Goal: Task Accomplishment & Management: Use online tool/utility

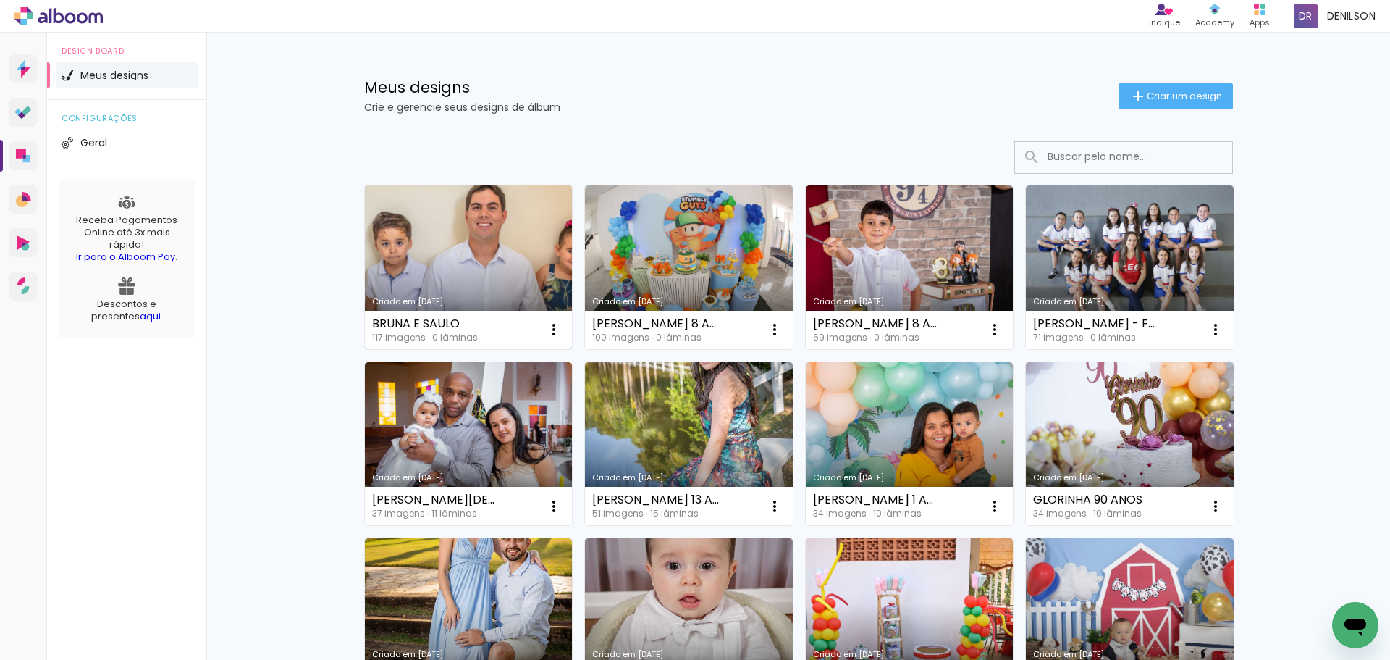
click at [467, 278] on link "Criado em [DATE]" at bounding box center [469, 267] width 208 height 164
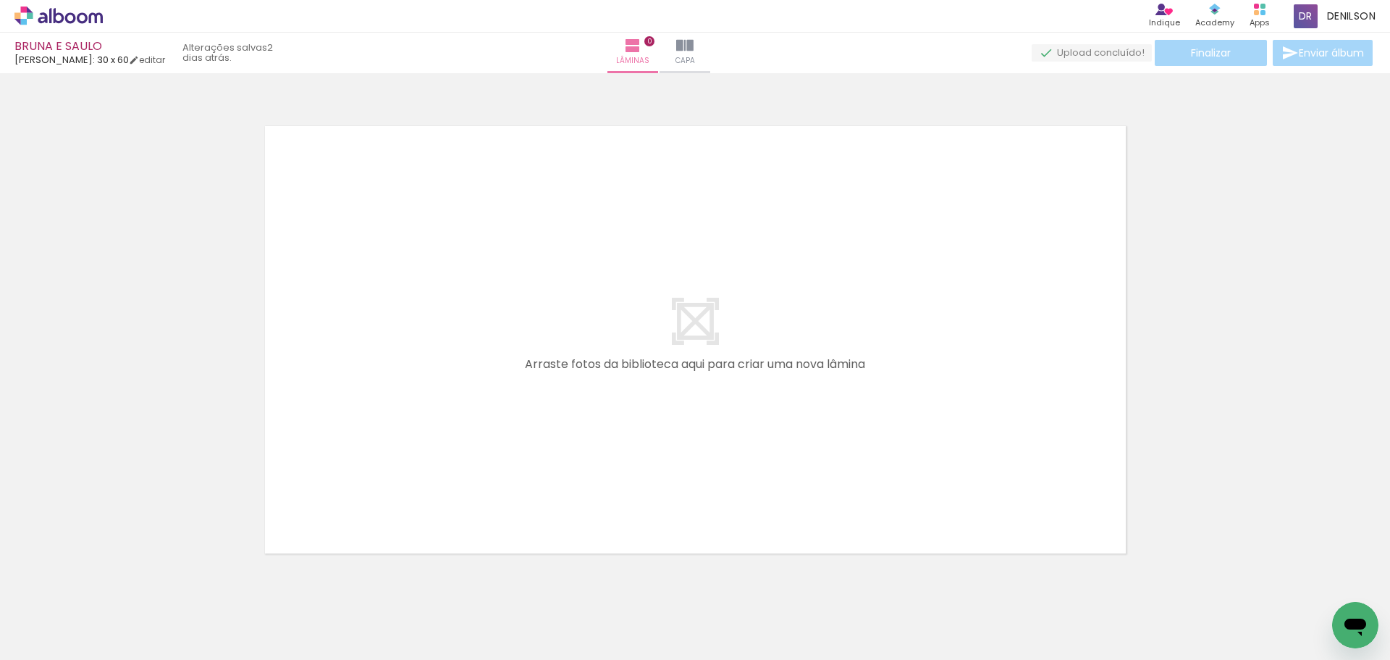
scroll to position [0, 2898]
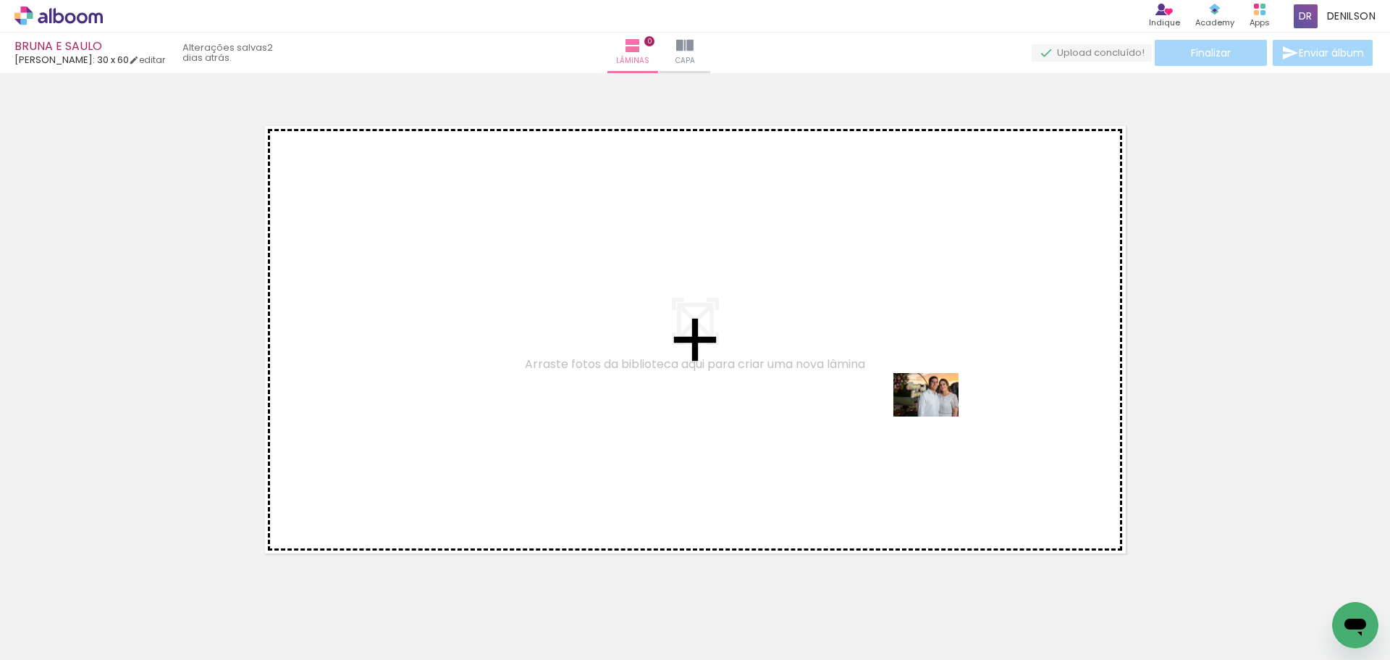
drag, startPoint x: 1078, startPoint y: 620, endPoint x: 937, endPoint y: 416, distance: 248.2
click at [937, 416] on quentale-workspace at bounding box center [695, 330] width 1390 height 660
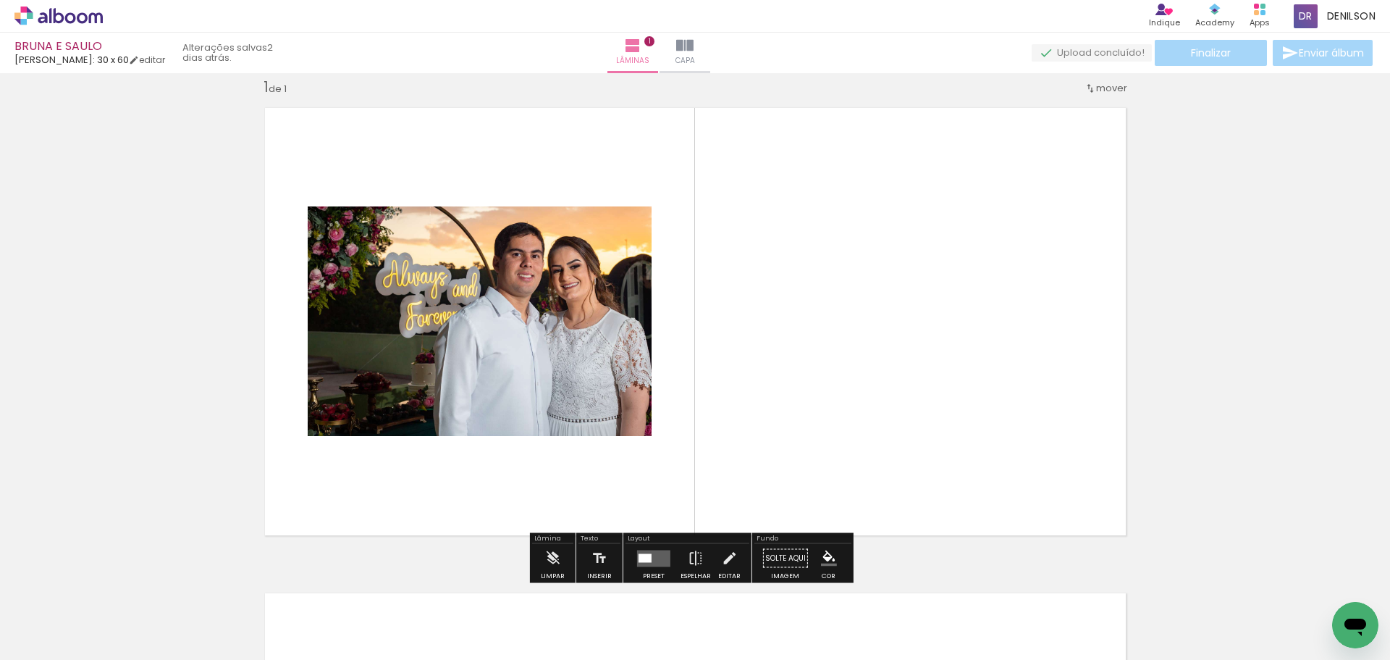
scroll to position [19, 0]
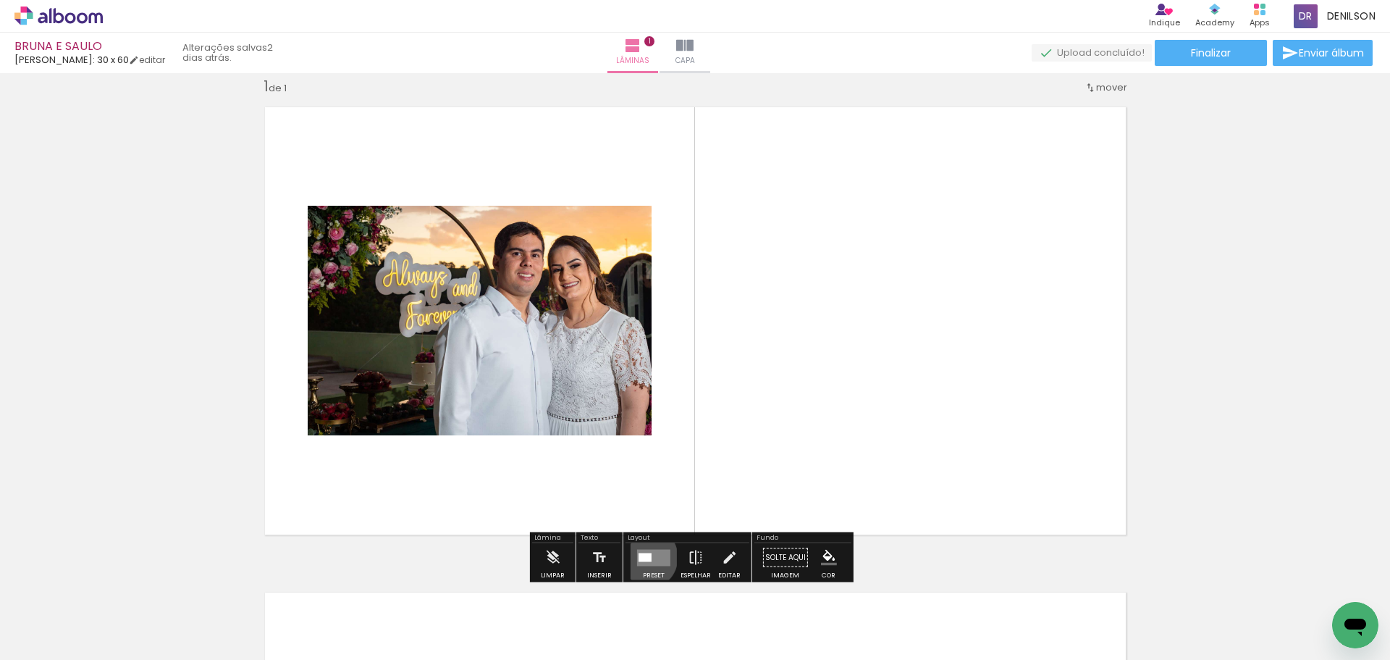
click at [642, 557] on div at bounding box center [645, 556] width 13 height 9
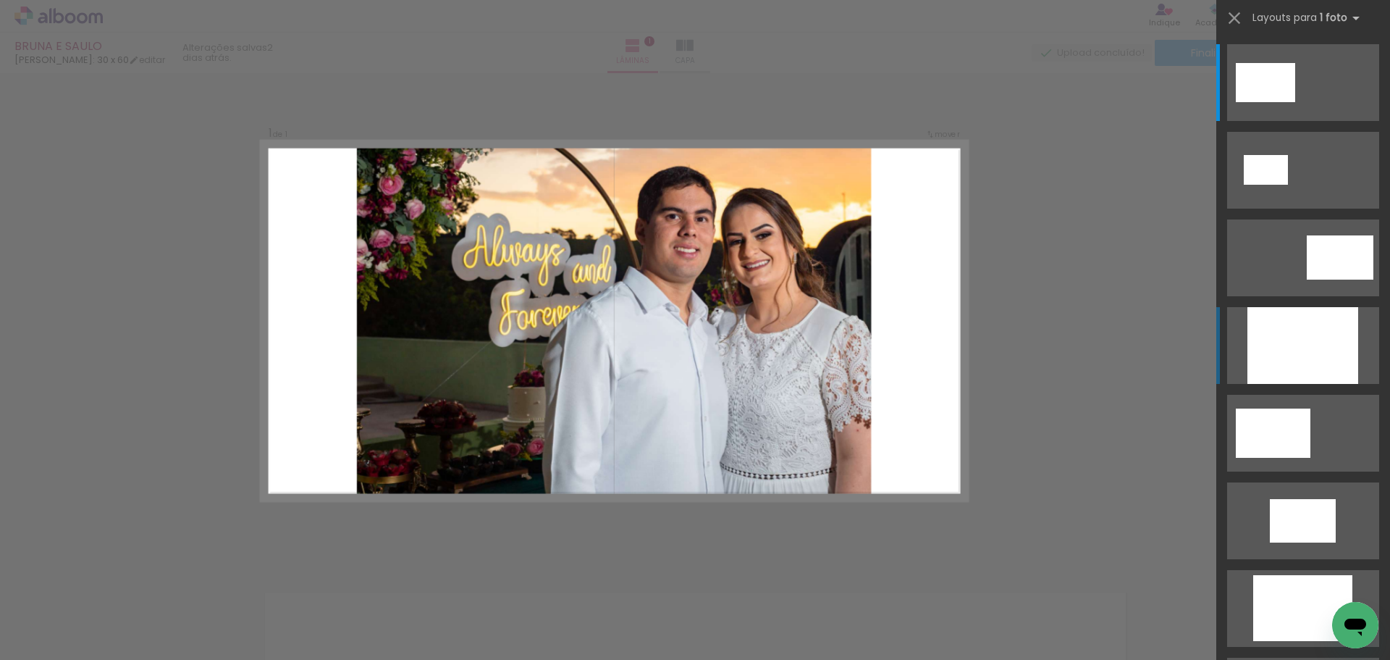
click at [1322, 346] on div at bounding box center [1303, 345] width 111 height 77
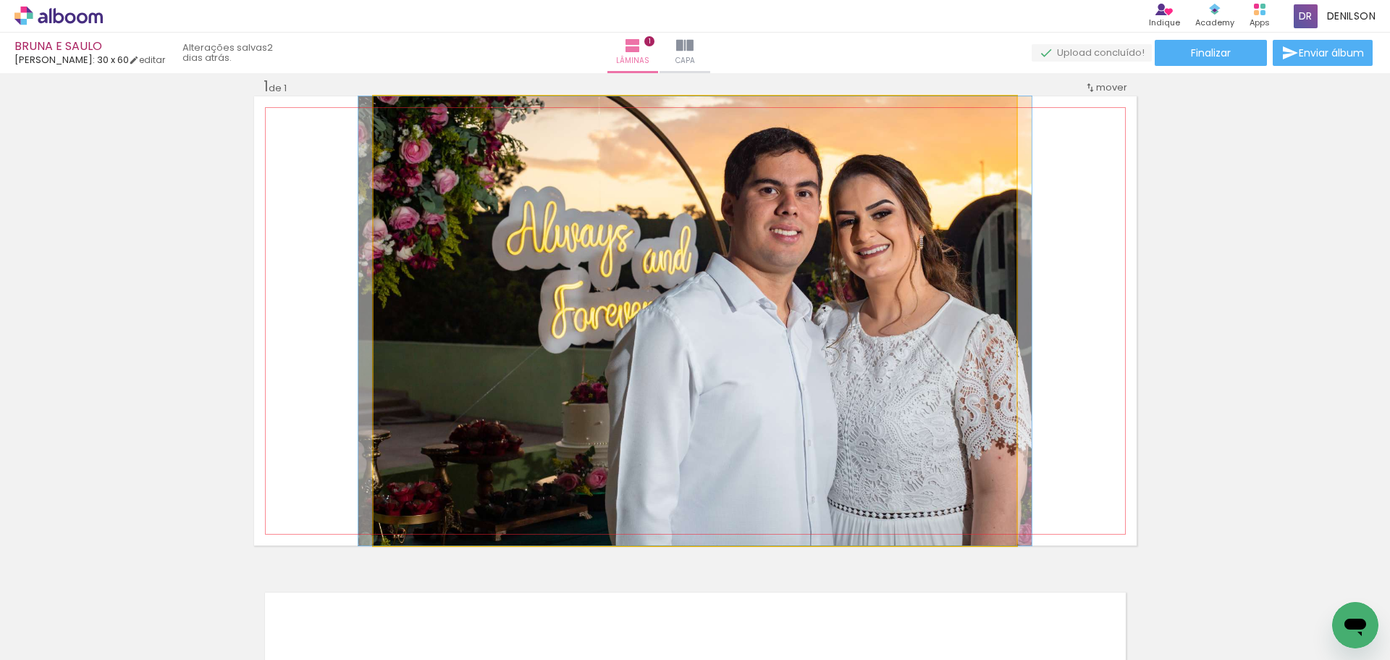
click at [775, 340] on quentale-photo at bounding box center [695, 320] width 643 height 449
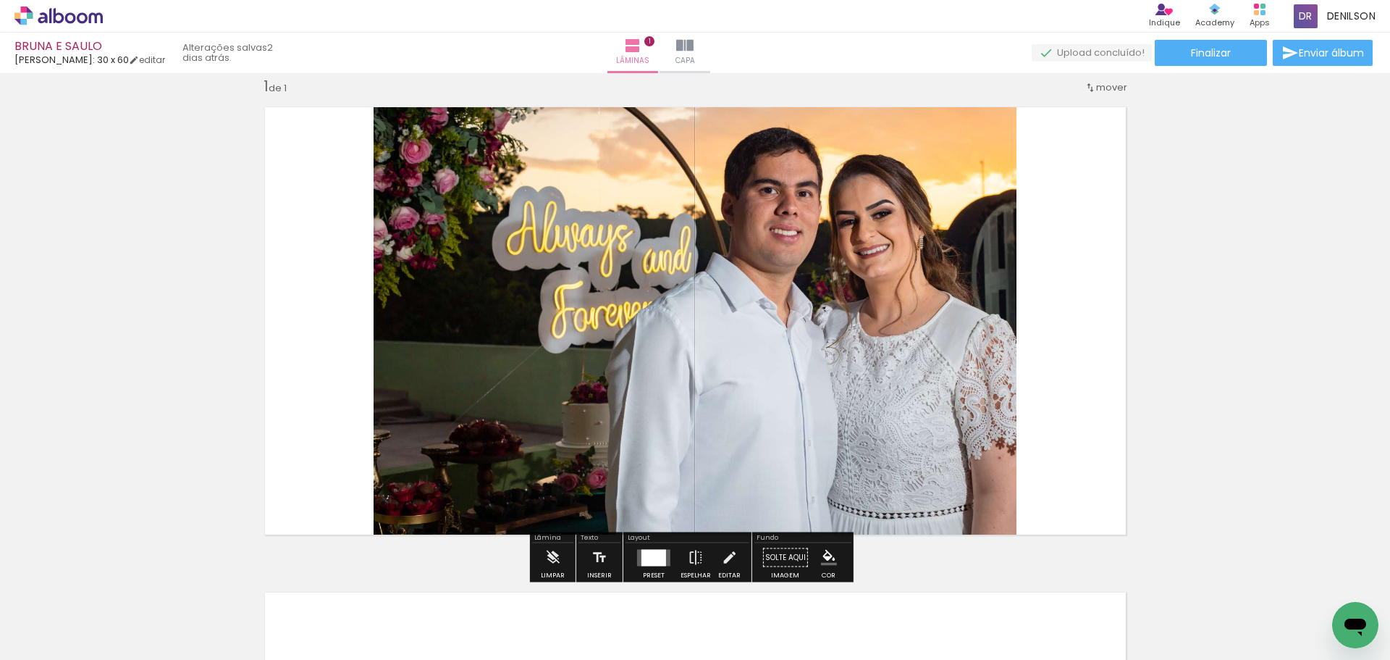
click at [770, 329] on quentale-photo at bounding box center [695, 320] width 643 height 449
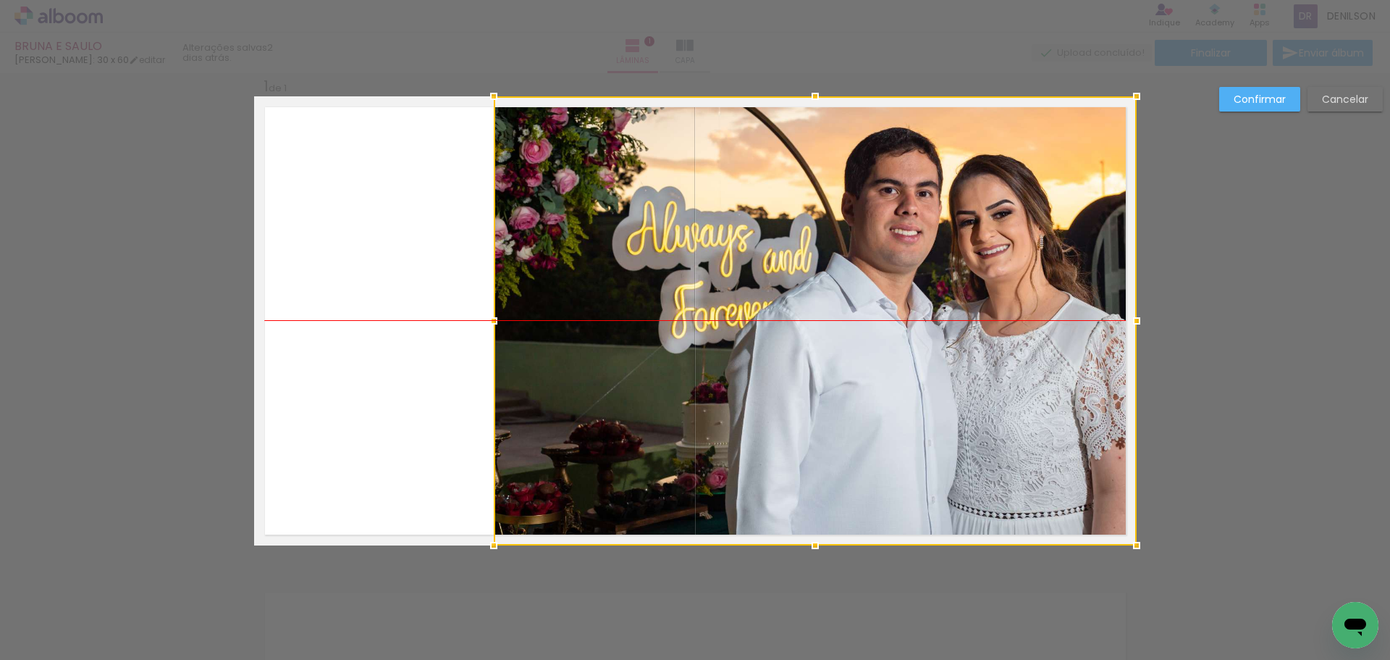
drag, startPoint x: 770, startPoint y: 321, endPoint x: 892, endPoint y: 321, distance: 121.6
click at [892, 321] on div at bounding box center [815, 320] width 643 height 449
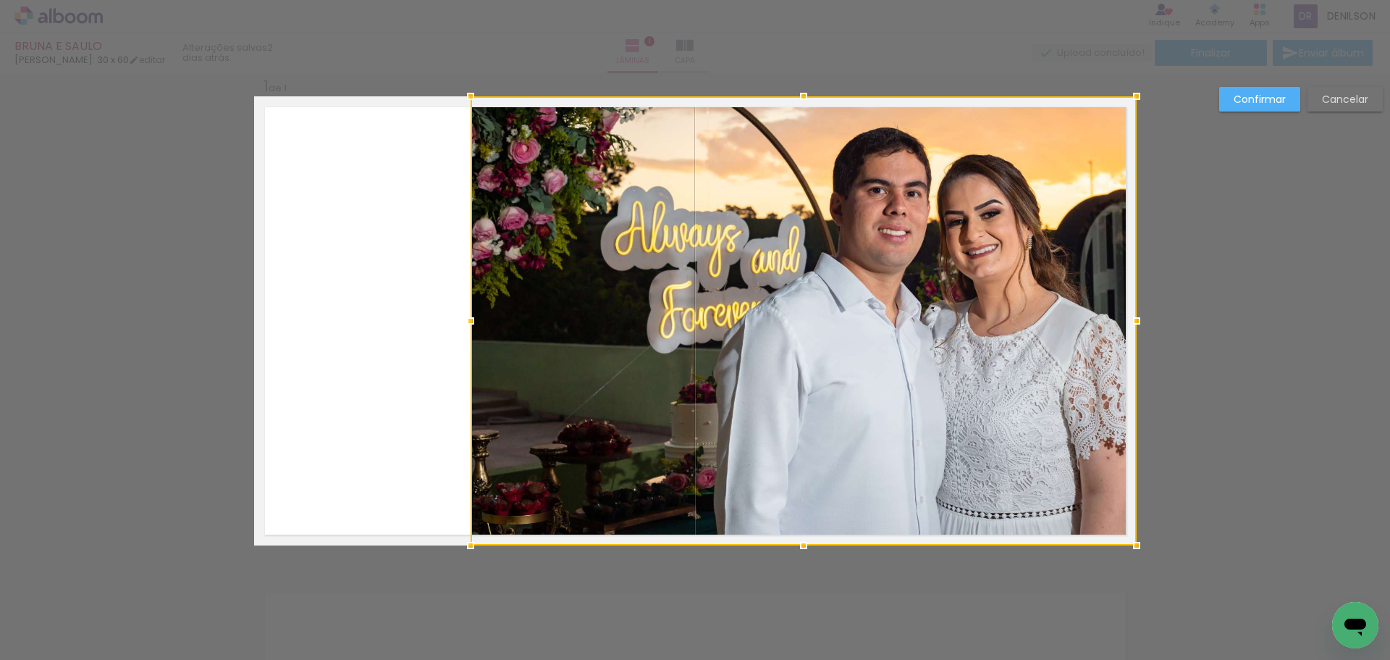
drag, startPoint x: 483, startPoint y: 323, endPoint x: 458, endPoint y: 321, distance: 24.7
click at [458, 321] on div at bounding box center [470, 320] width 29 height 29
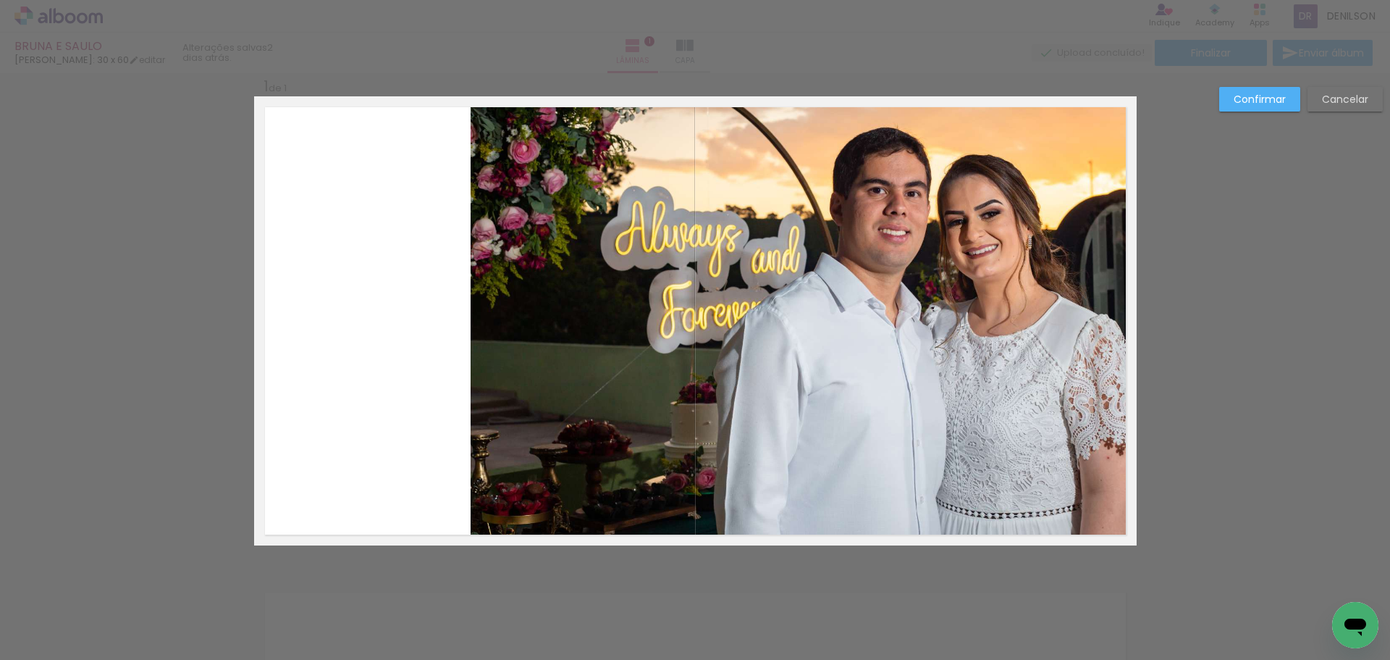
click at [0, 0] on slot "Confirmar" at bounding box center [0, 0] width 0 height 0
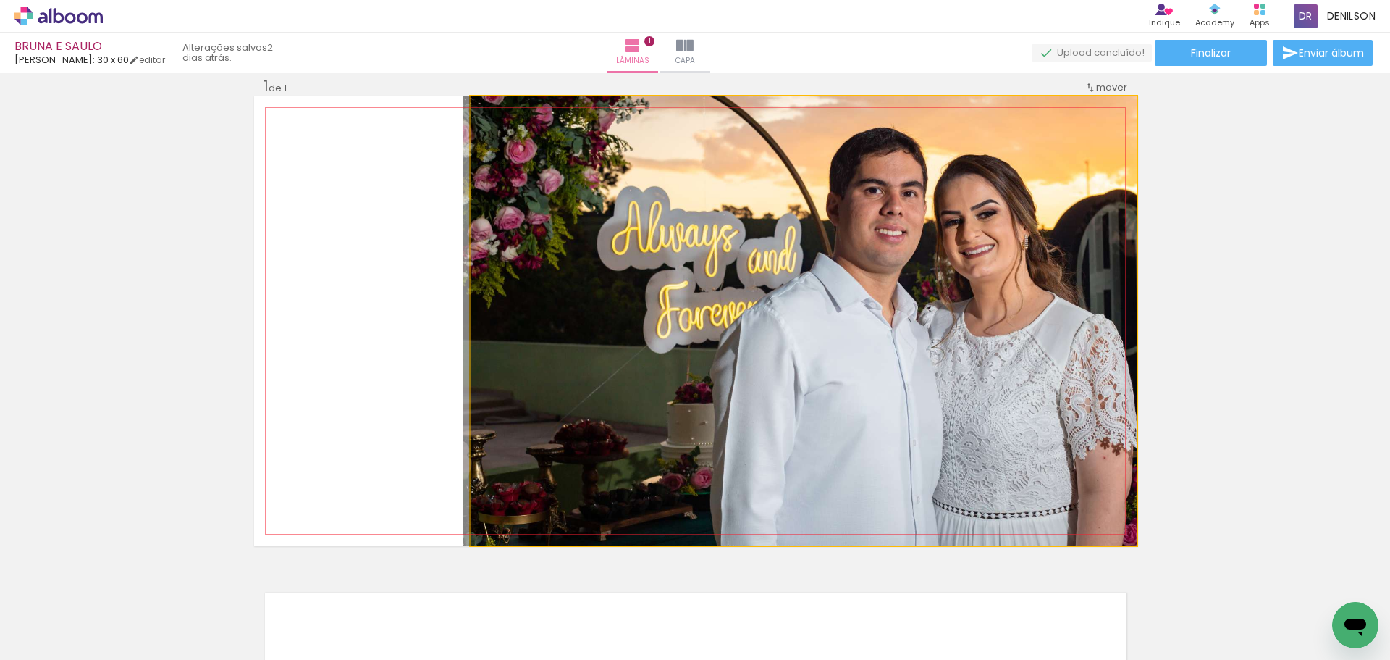
drag, startPoint x: 875, startPoint y: 284, endPoint x: 867, endPoint y: 285, distance: 8.7
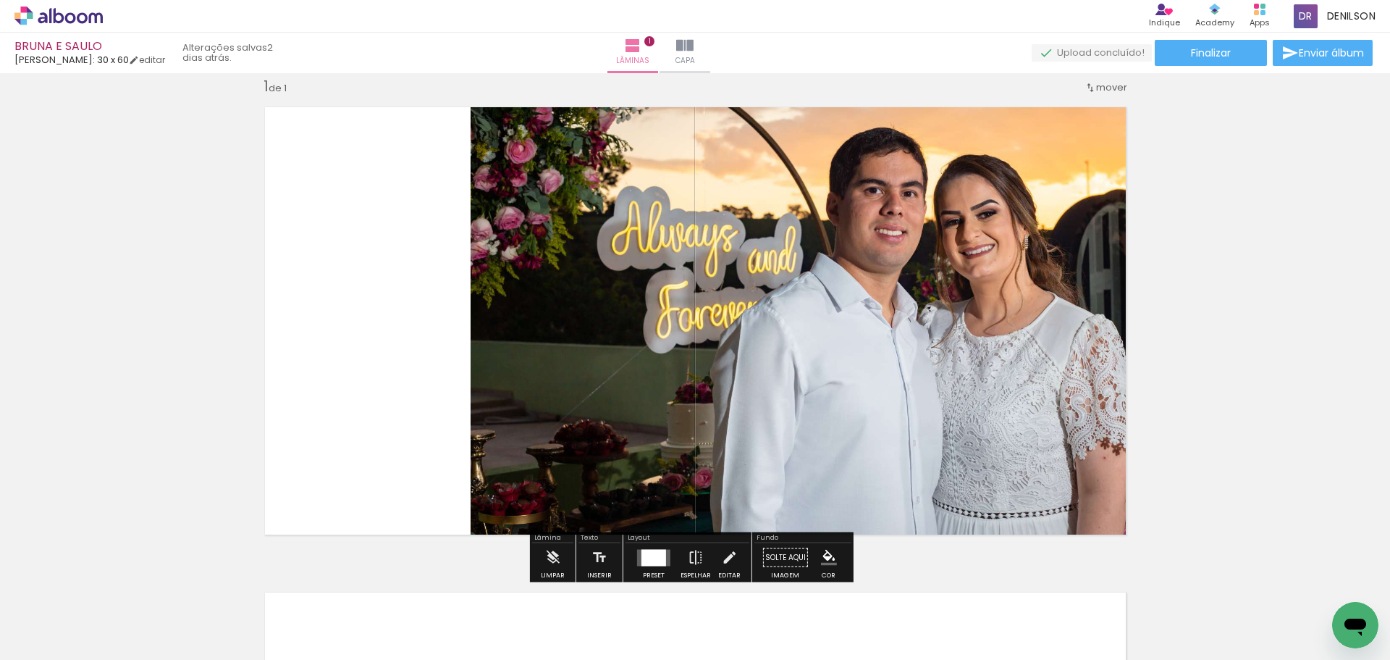
click at [553, 317] on quentale-photo at bounding box center [804, 320] width 666 height 449
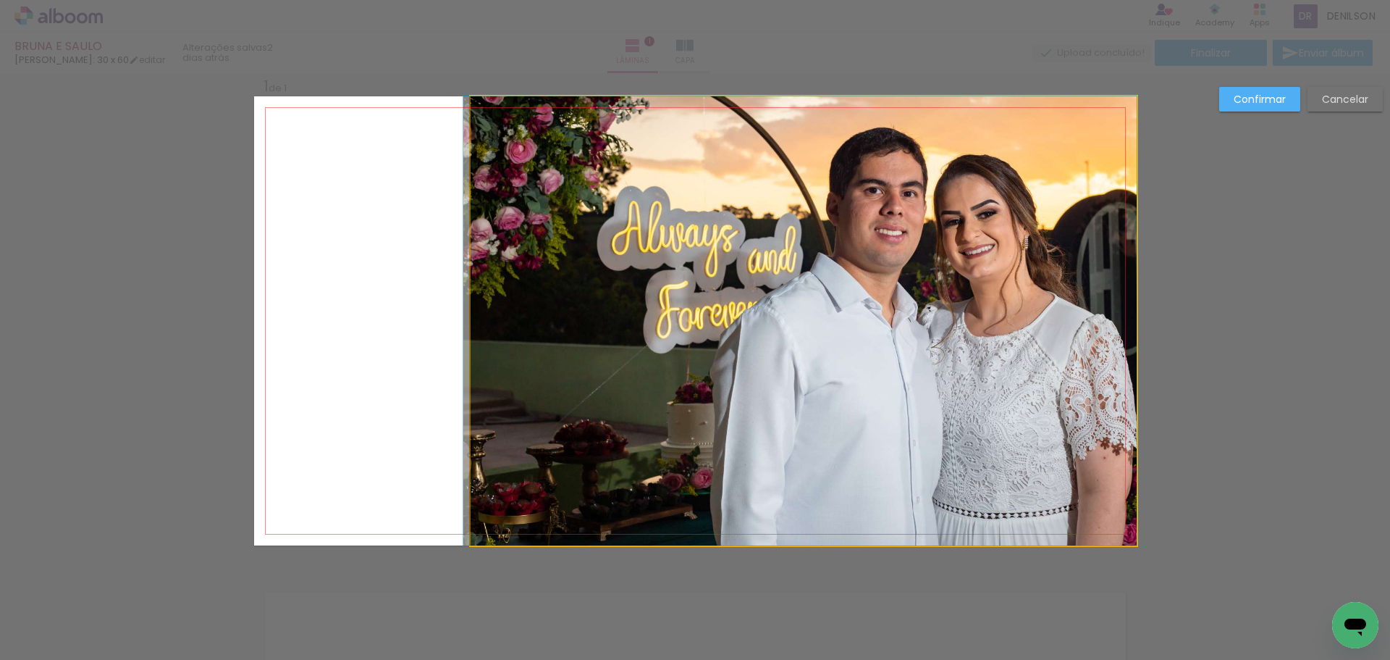
drag, startPoint x: 531, startPoint y: 316, endPoint x: 459, endPoint y: 321, distance: 72.6
click at [530, 316] on quentale-photo at bounding box center [804, 320] width 666 height 449
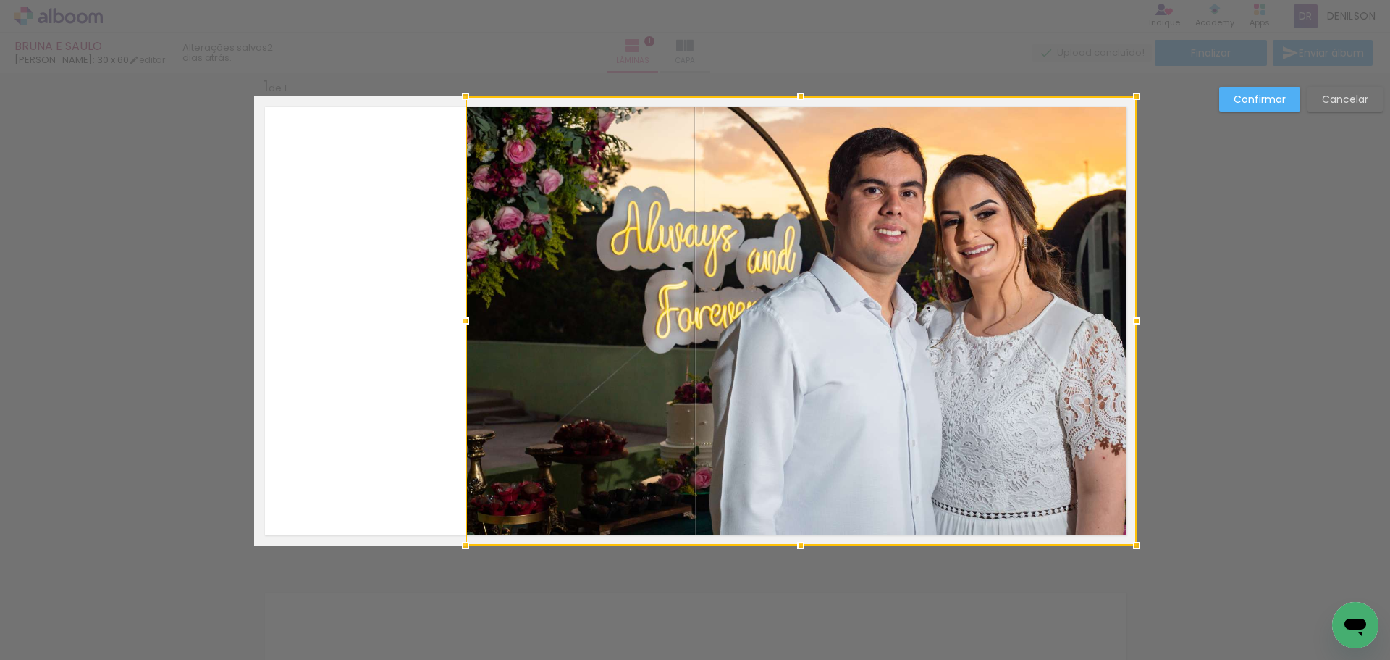
click at [462, 323] on div at bounding box center [465, 320] width 29 height 29
click at [0, 0] on slot "Confirmar" at bounding box center [0, 0] width 0 height 0
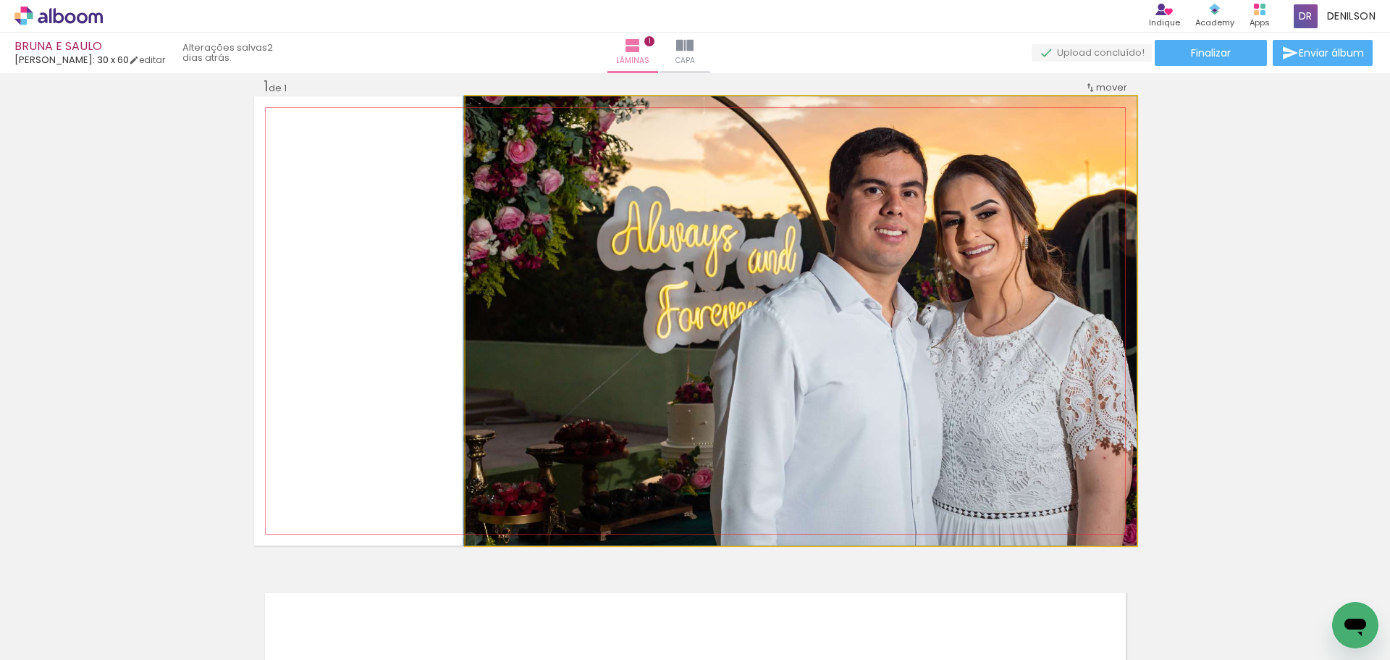
drag, startPoint x: 891, startPoint y: 272, endPoint x: 880, endPoint y: 272, distance: 10.9
click at [862, 309] on quentale-photo at bounding box center [801, 320] width 671 height 449
click at [827, 250] on quentale-photo at bounding box center [801, 320] width 671 height 449
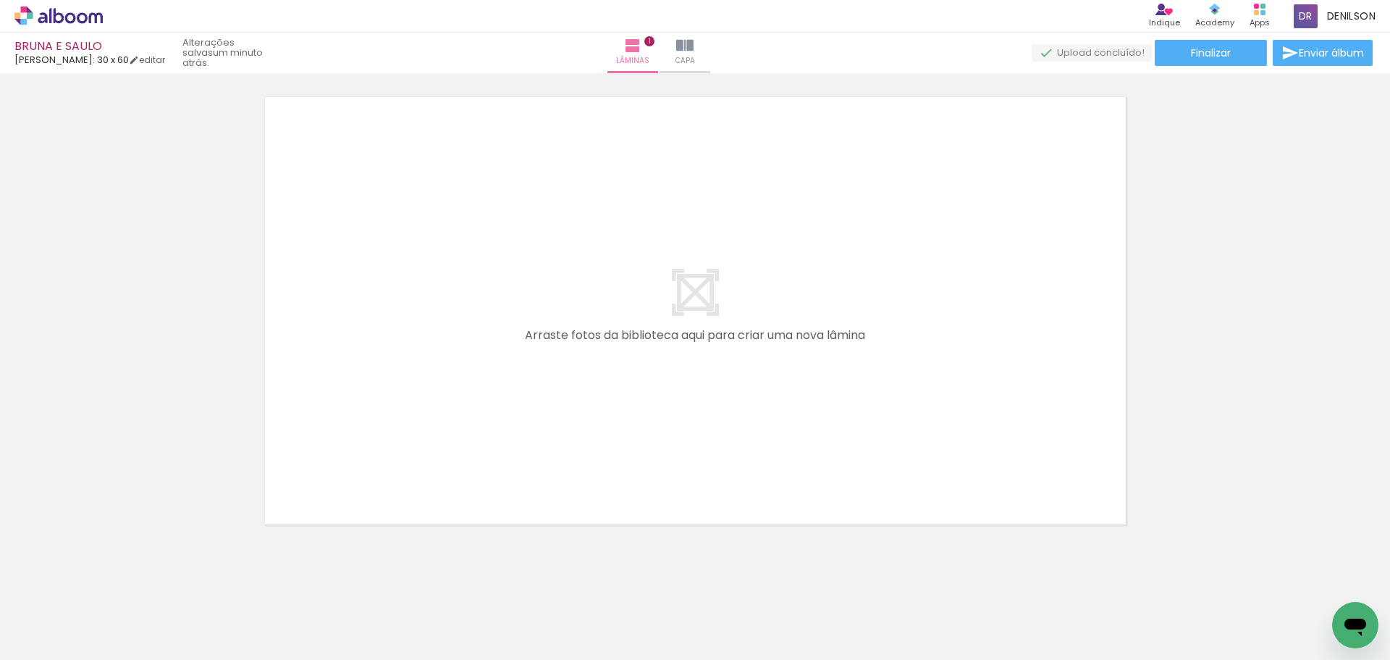
scroll to position [531, 0]
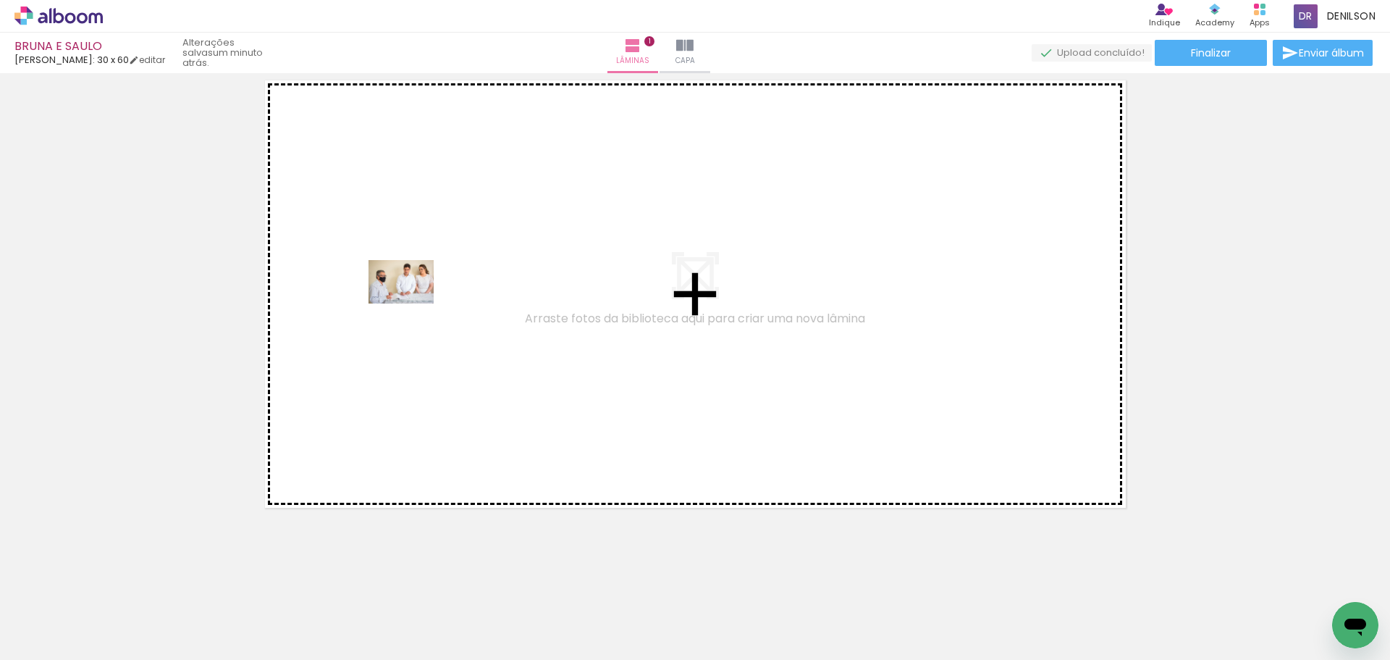
drag, startPoint x: 234, startPoint y: 610, endPoint x: 412, endPoint y: 303, distance: 354.9
click at [412, 303] on quentale-workspace at bounding box center [695, 330] width 1390 height 660
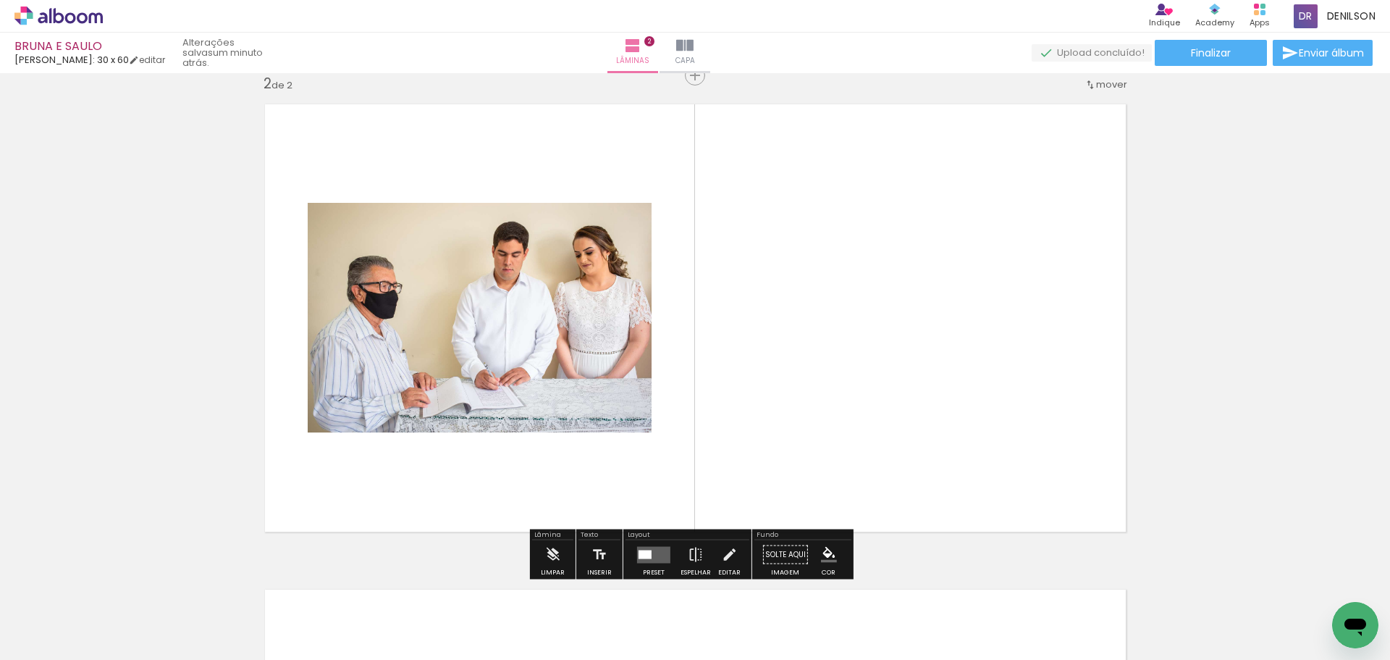
scroll to position [504, 0]
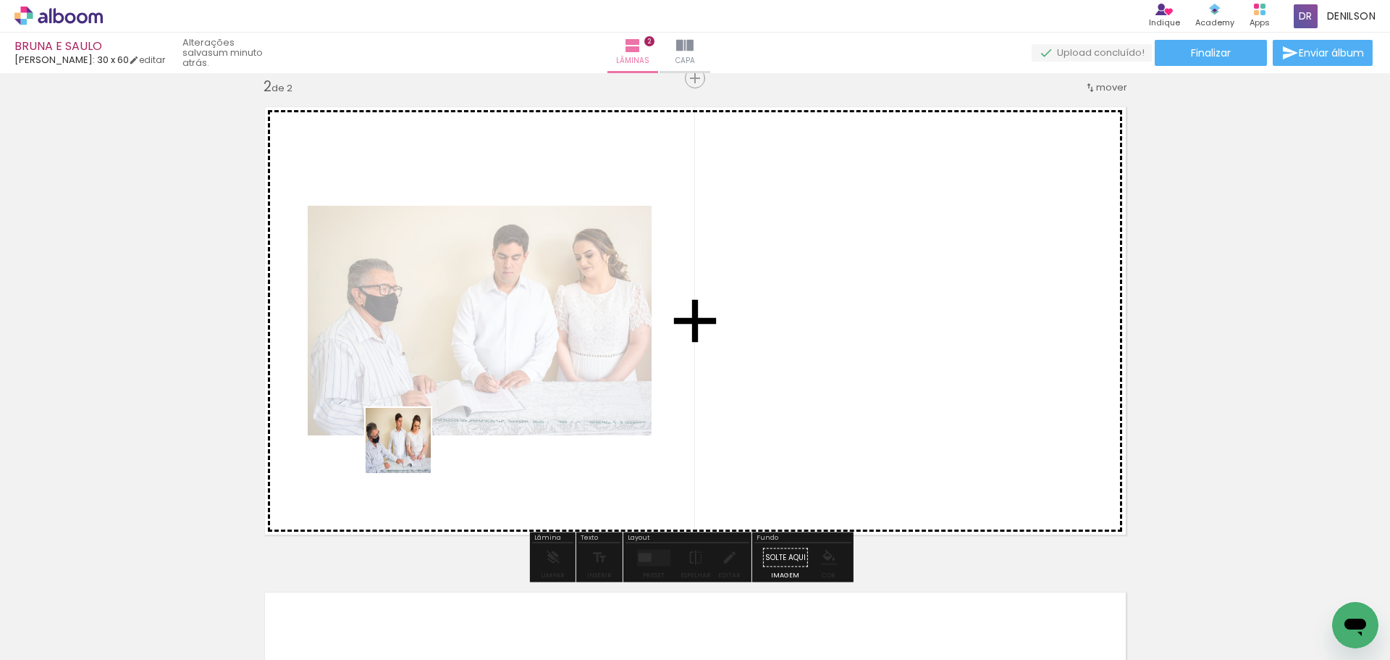
drag, startPoint x: 317, startPoint y: 613, endPoint x: 319, endPoint y: 510, distance: 102.1
click at [409, 450] on quentale-workspace at bounding box center [695, 330] width 1390 height 660
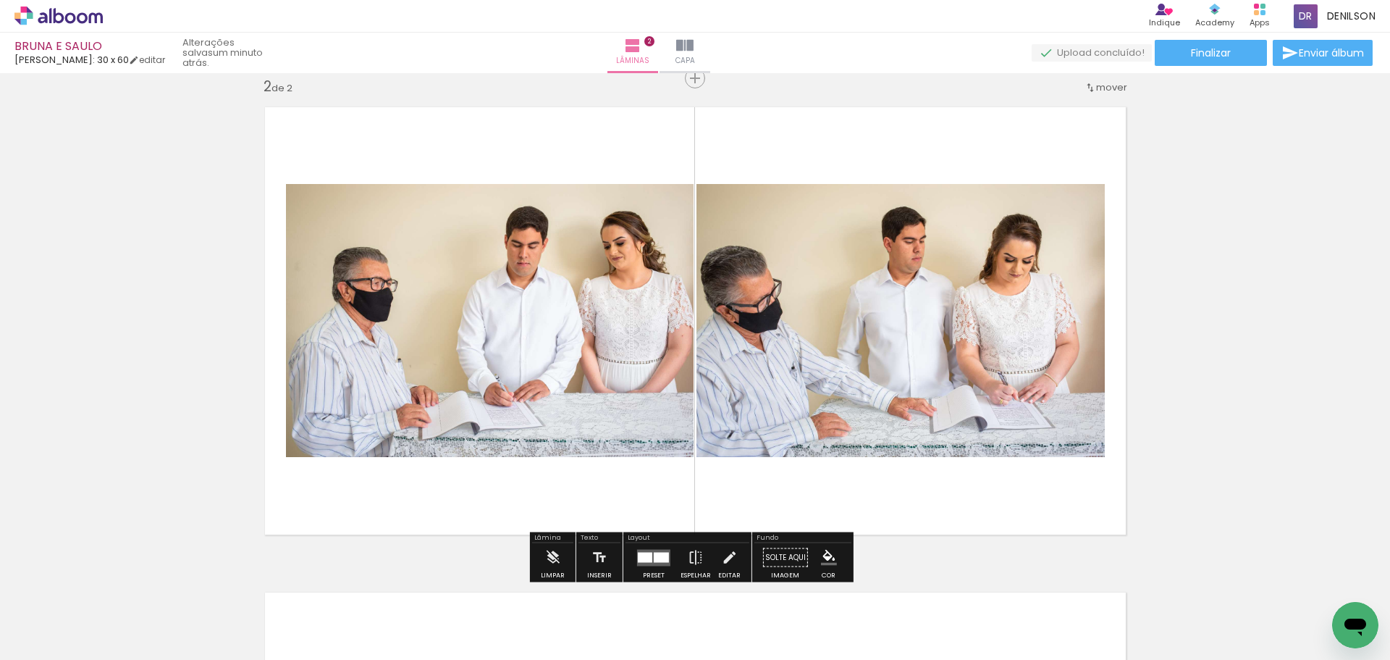
click at [75, 618] on iron-icon at bounding box center [74, 616] width 12 height 12
click at [0, 0] on slot "Não utilizadas" at bounding box center [0, 0] width 0 height 0
type input "Não utilizadas"
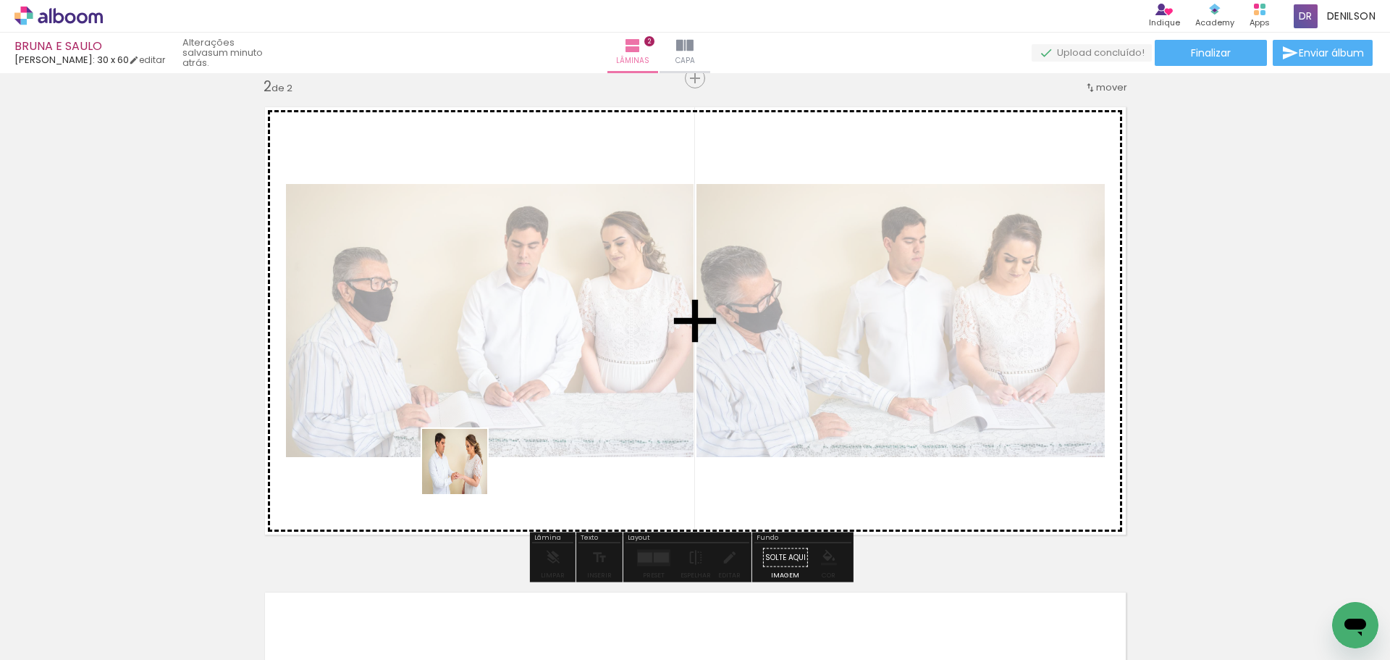
drag, startPoint x: 239, startPoint y: 621, endPoint x: 405, endPoint y: 539, distance: 185.5
click at [466, 472] on quentale-workspace at bounding box center [695, 330] width 1390 height 660
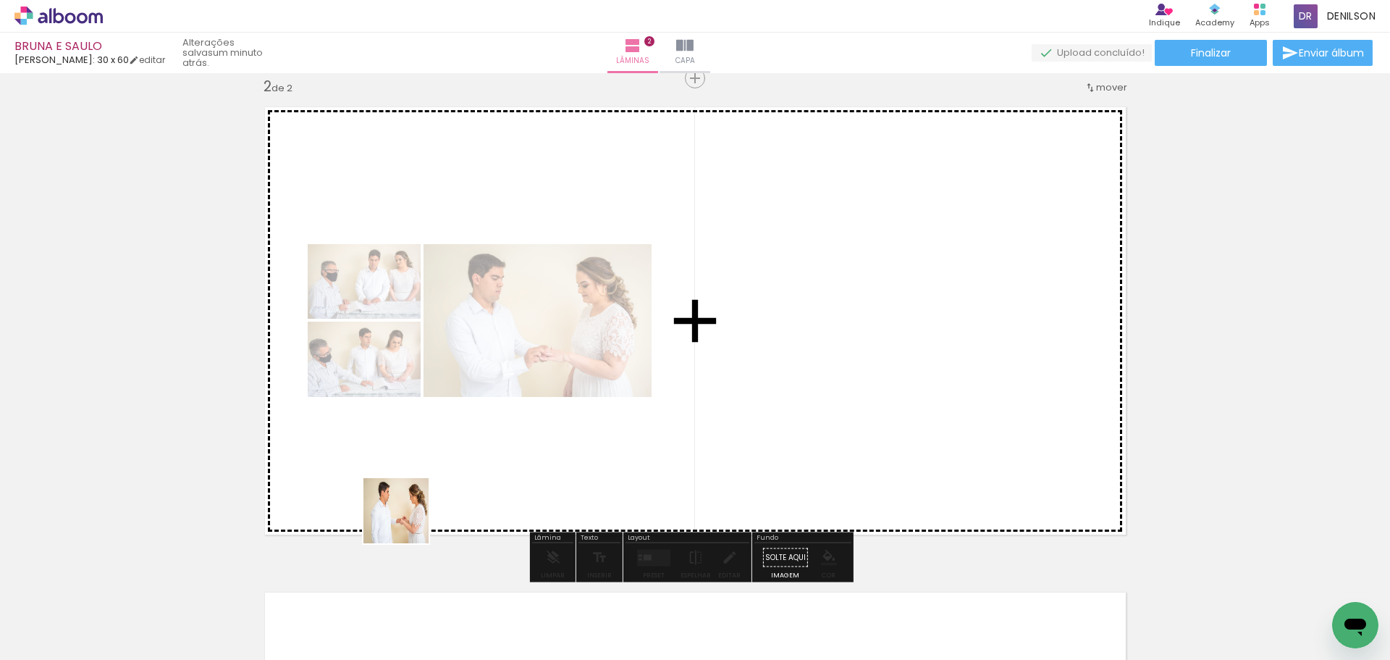
drag, startPoint x: 242, startPoint y: 599, endPoint x: 459, endPoint y: 486, distance: 244.8
click at [459, 486] on quentale-workspace at bounding box center [695, 330] width 1390 height 660
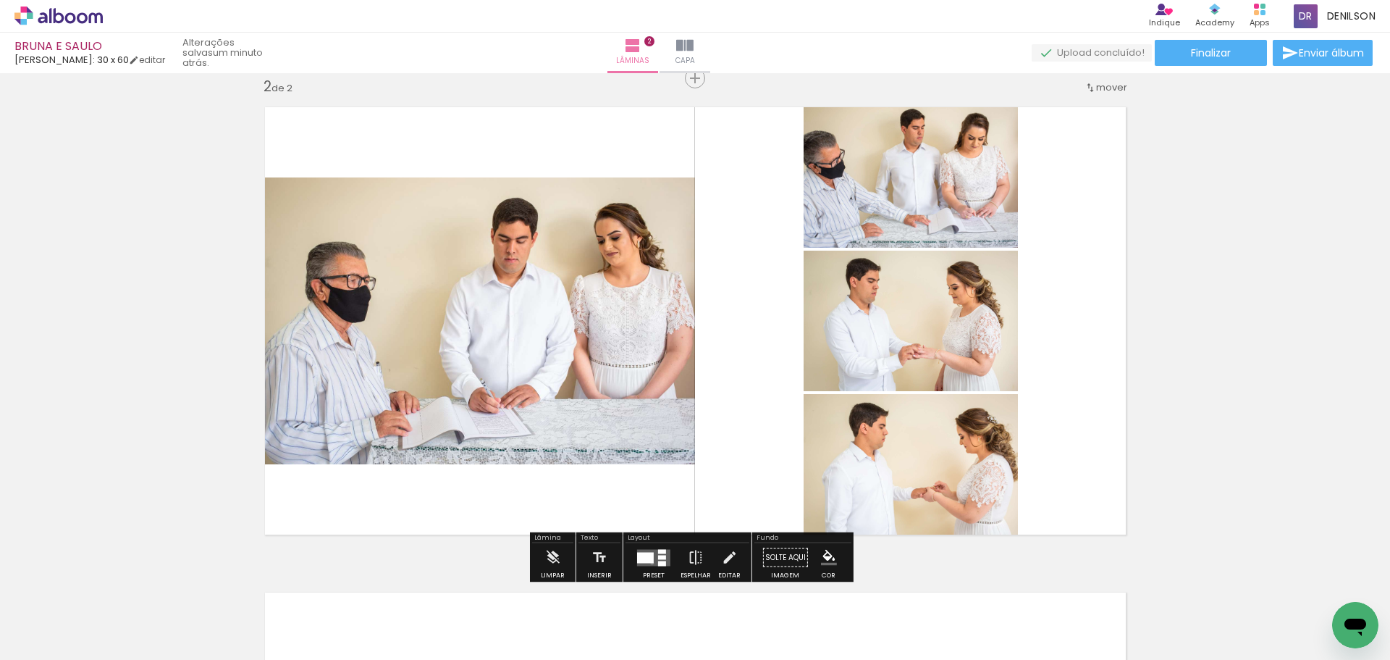
click at [649, 563] on quentale-layouter at bounding box center [653, 557] width 33 height 17
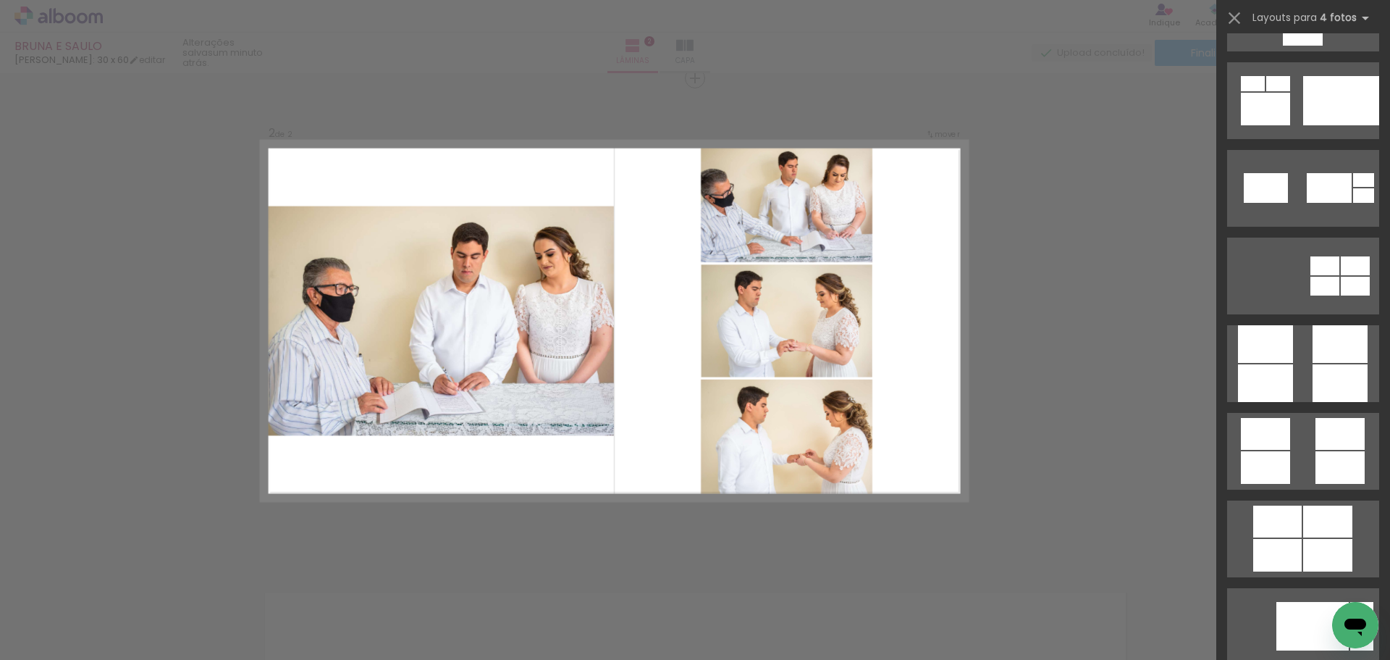
scroll to position [3837, 0]
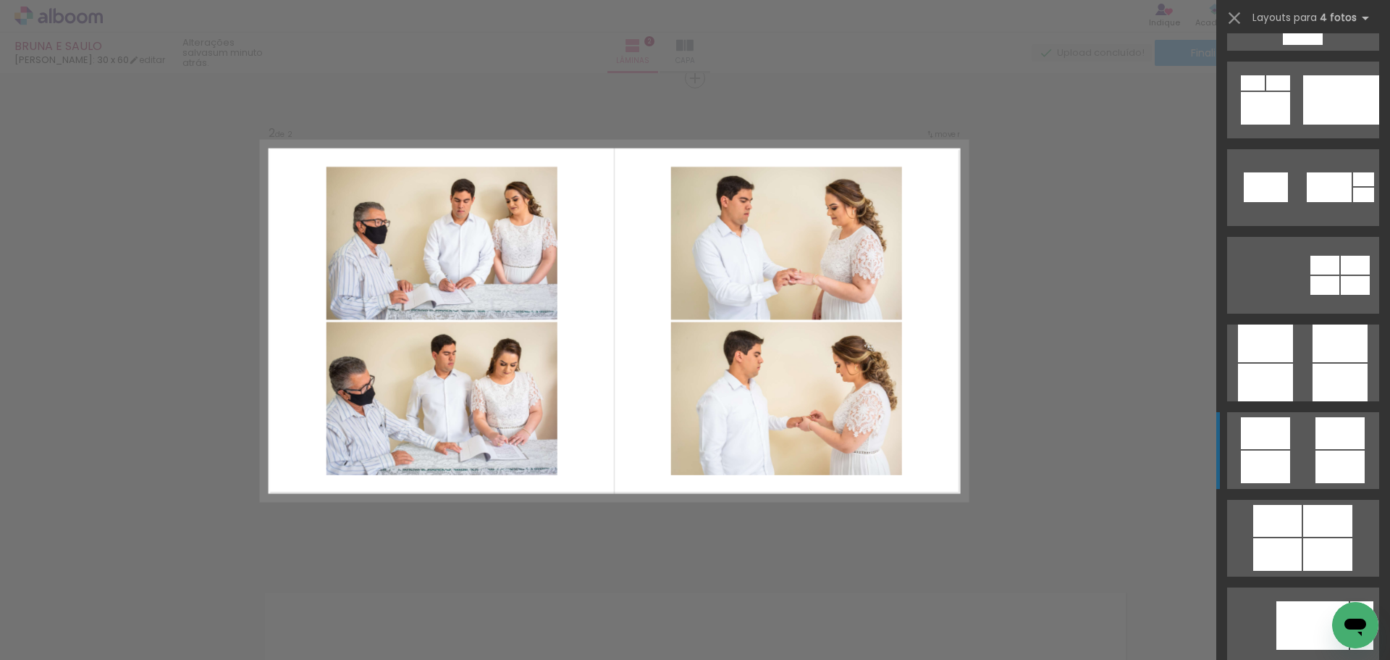
click at [1334, 437] on div at bounding box center [1340, 433] width 49 height 32
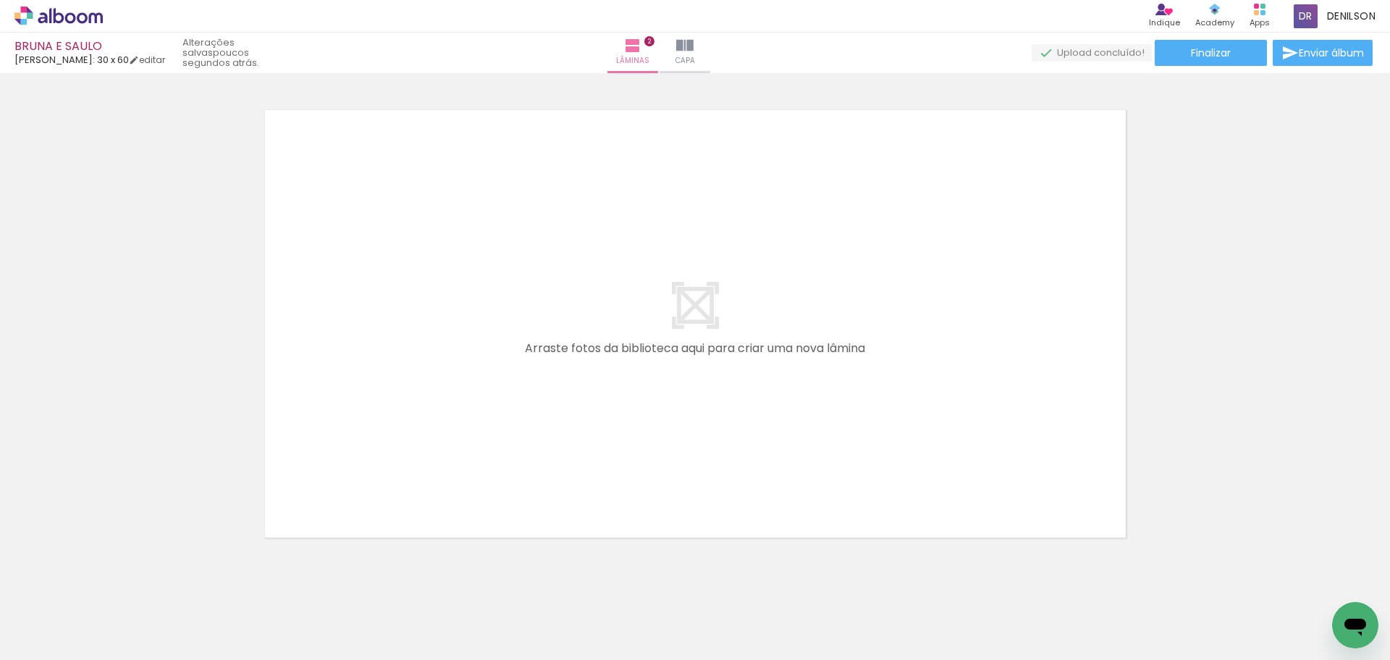
scroll to position [1011, 0]
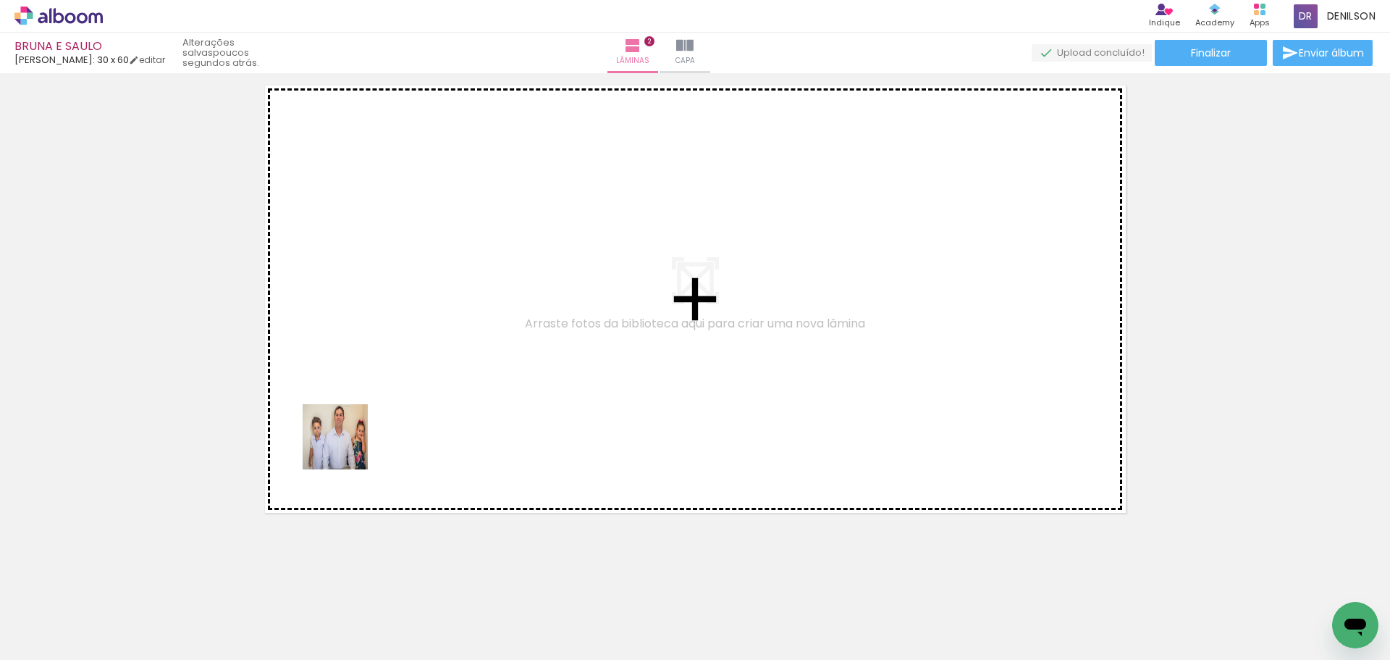
drag, startPoint x: 148, startPoint y: 616, endPoint x: 228, endPoint y: 592, distance: 83.4
click at [348, 445] on quentale-workspace at bounding box center [695, 330] width 1390 height 660
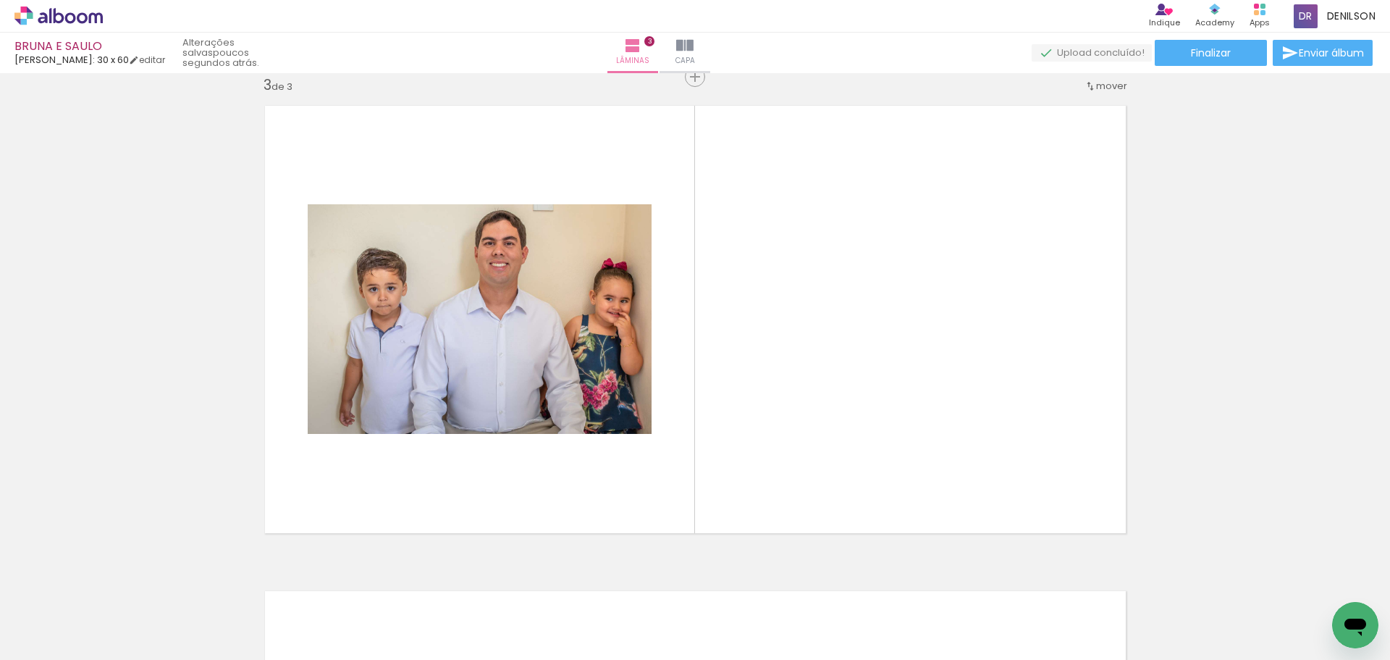
scroll to position [989, 0]
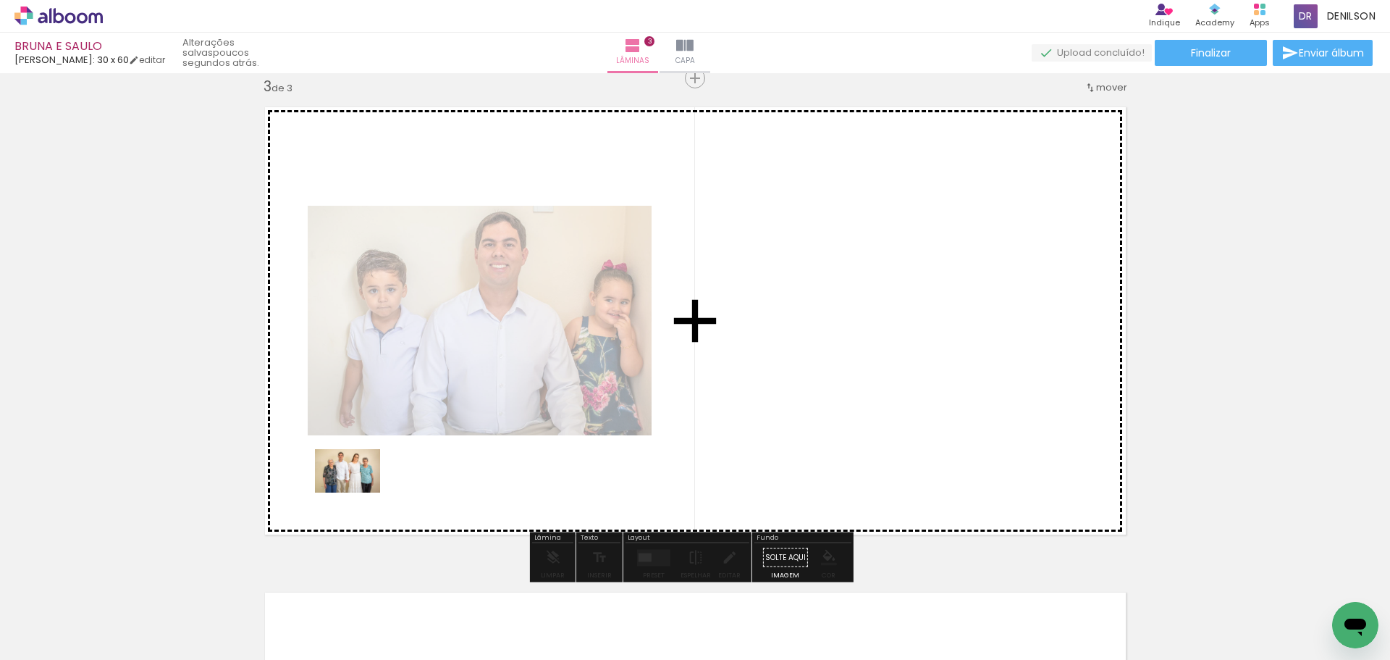
drag, startPoint x: 301, startPoint y: 529, endPoint x: 358, endPoint y: 492, distance: 67.7
click at [358, 492] on quentale-workspace at bounding box center [695, 330] width 1390 height 660
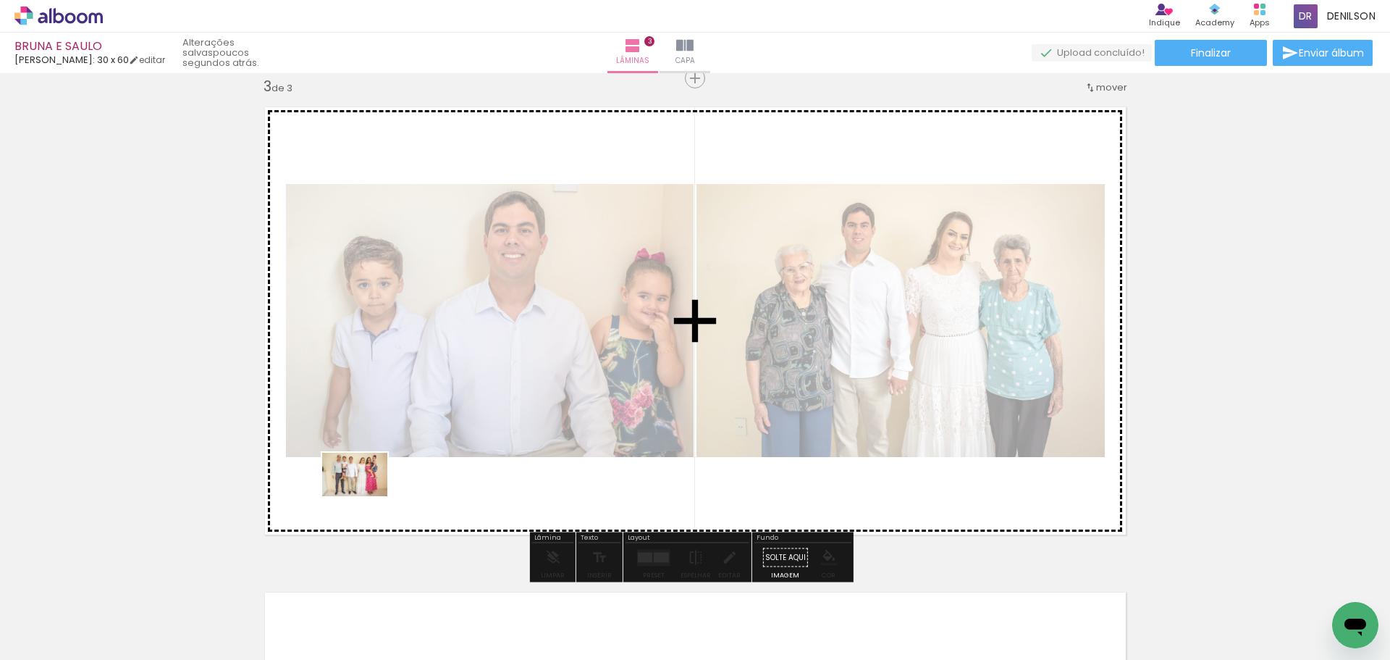
drag, startPoint x: 156, startPoint y: 612, endPoint x: 367, endPoint y: 494, distance: 242.1
click at [367, 494] on quentale-workspace at bounding box center [695, 330] width 1390 height 660
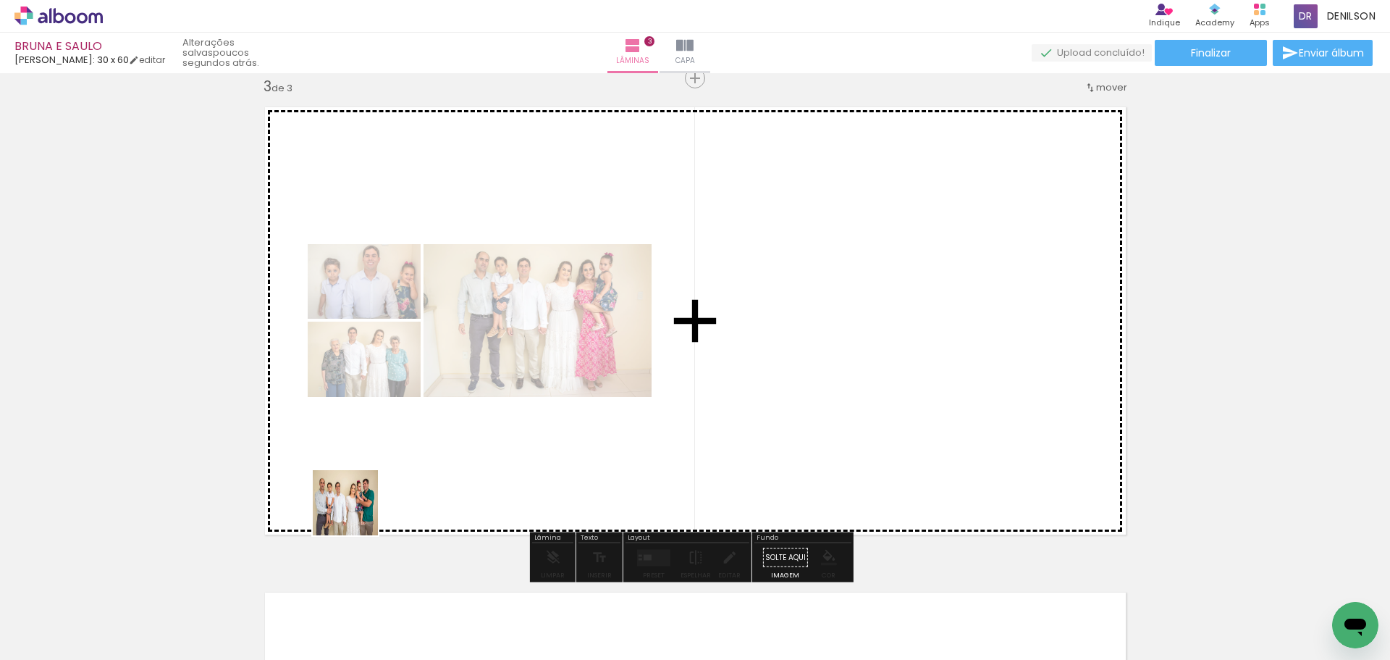
drag, startPoint x: 155, startPoint y: 605, endPoint x: 361, endPoint y: 510, distance: 226.4
click at [361, 510] on quentale-workspace at bounding box center [695, 330] width 1390 height 660
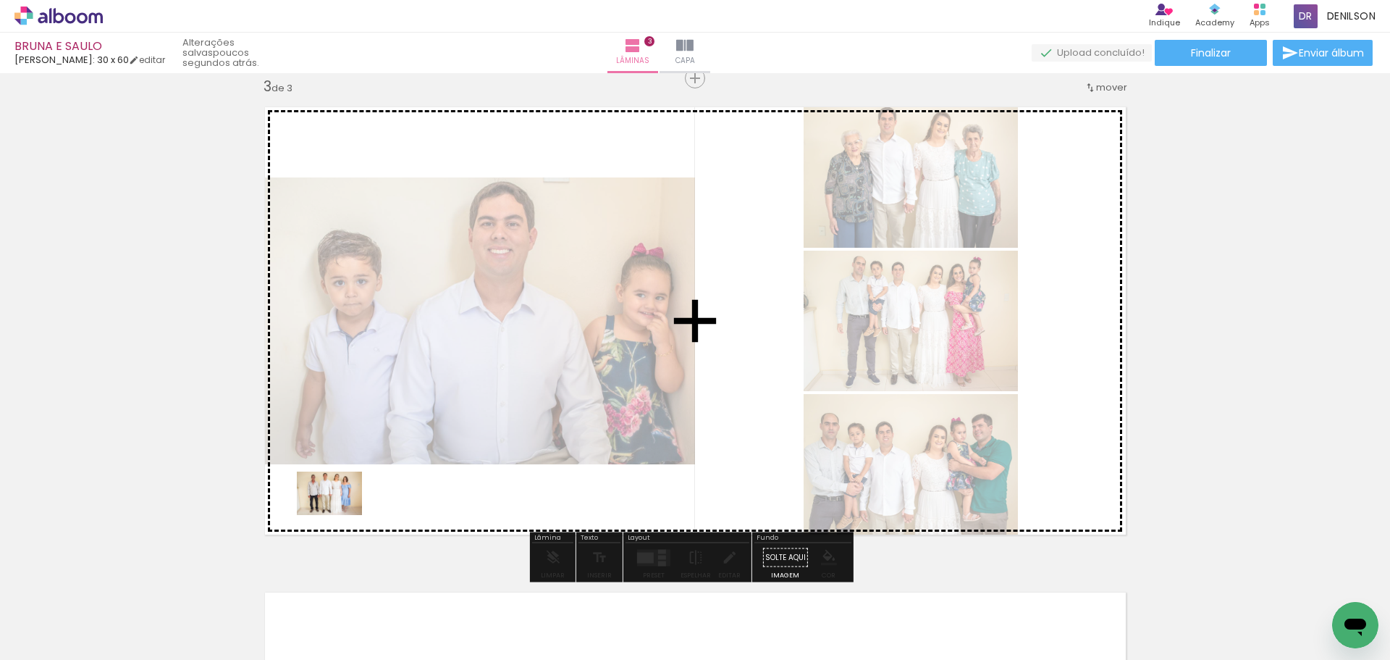
drag, startPoint x: 203, startPoint y: 587, endPoint x: 341, endPoint y: 515, distance: 156.1
click at [341, 515] on quentale-workspace at bounding box center [695, 330] width 1390 height 660
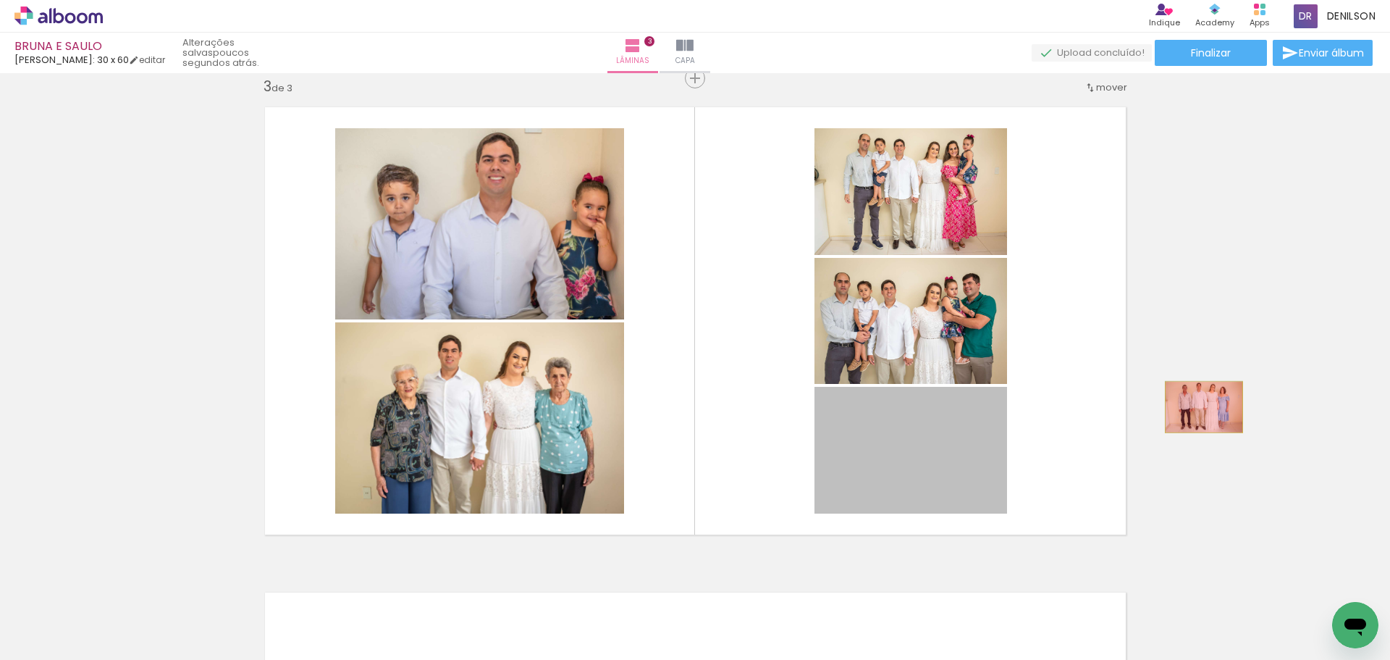
drag, startPoint x: 929, startPoint y: 455, endPoint x: 1198, endPoint y: 407, distance: 273.5
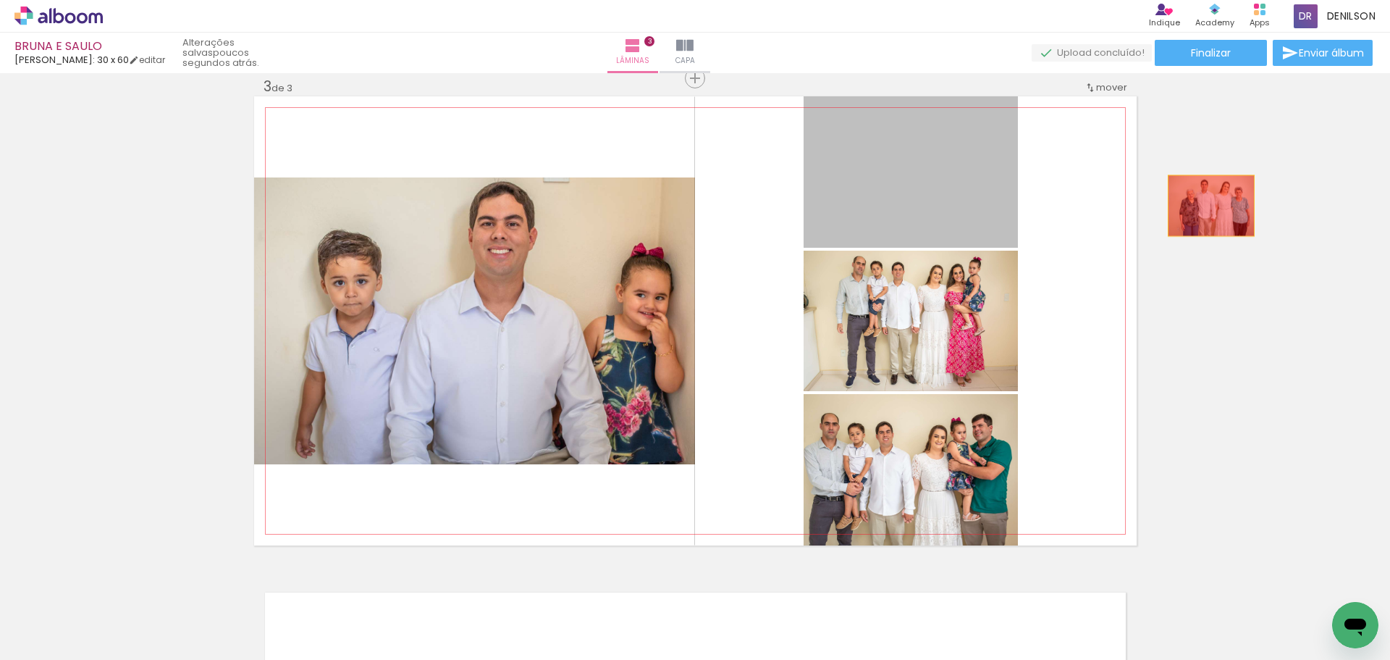
drag, startPoint x: 917, startPoint y: 200, endPoint x: 1208, endPoint y: 208, distance: 290.4
click at [1208, 207] on div "Inserir lâmina 1 de 3 Inserir lâmina 2 de 3 Inserir lâmina 3 de 3" at bounding box center [695, 59] width 1390 height 1941
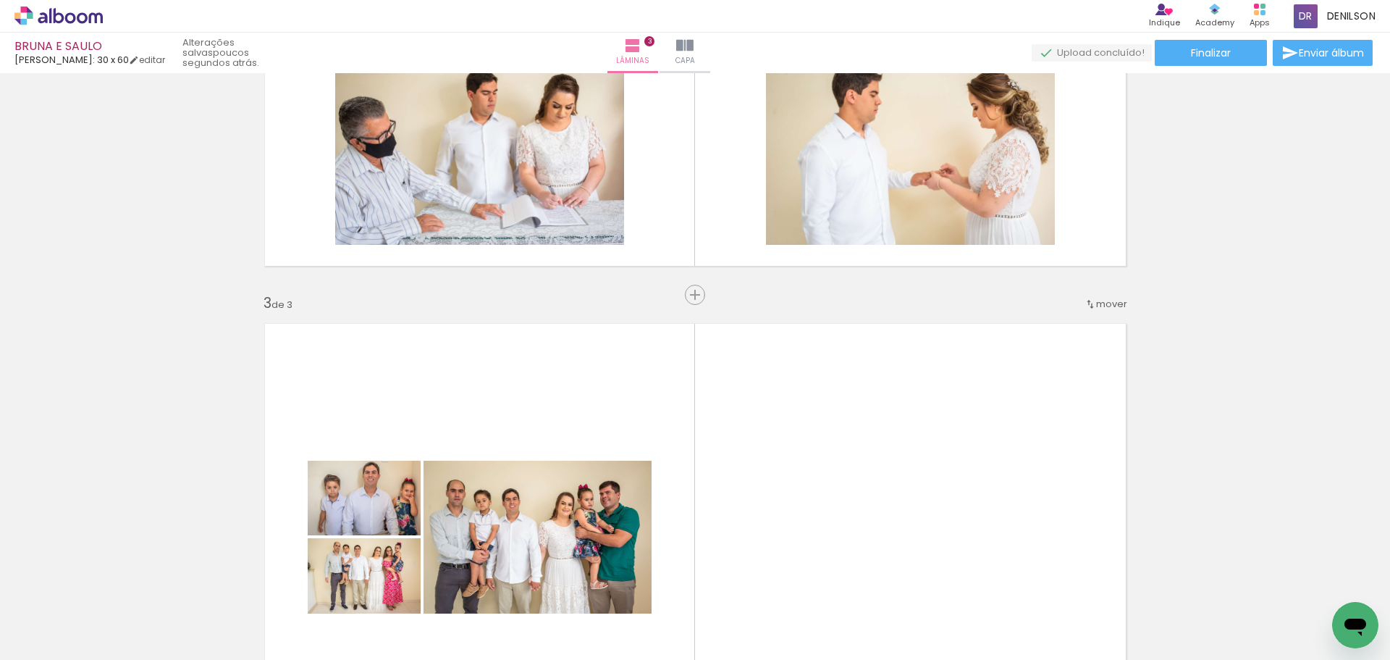
scroll to position [772, 0]
click at [695, 295] on span "Inserir lâmina" at bounding box center [701, 295] width 56 height 9
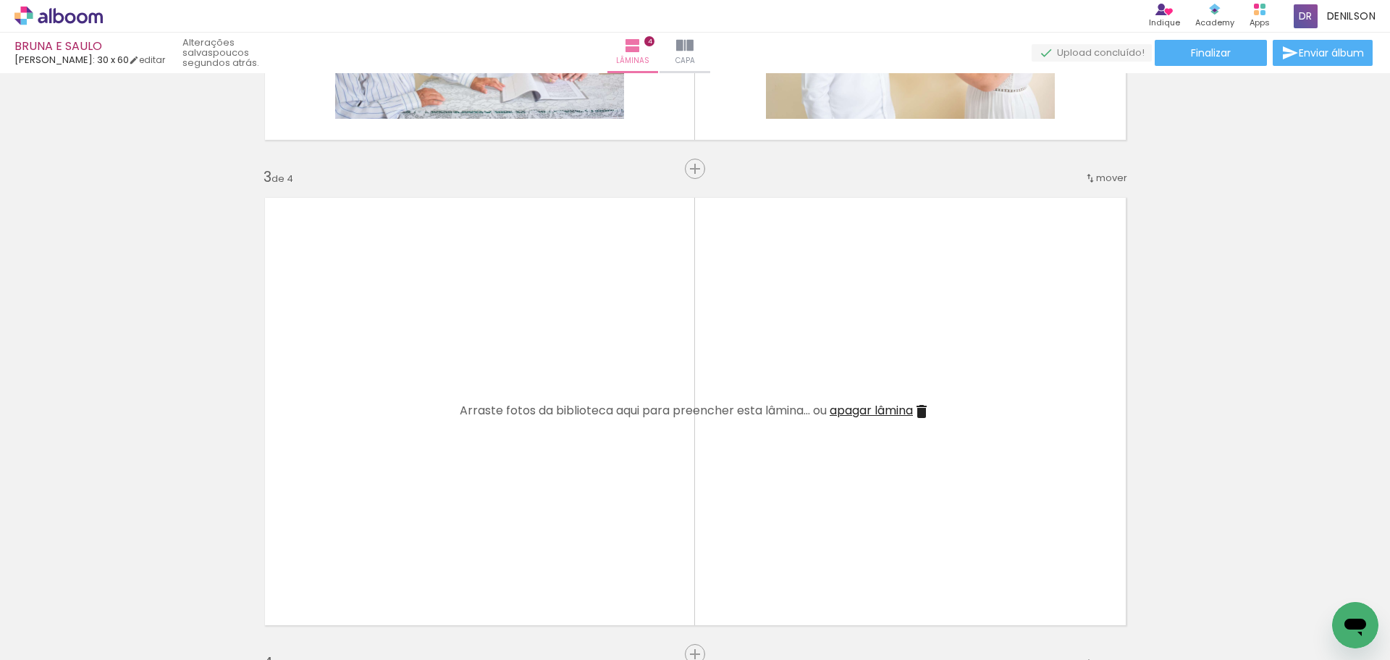
scroll to position [917, 0]
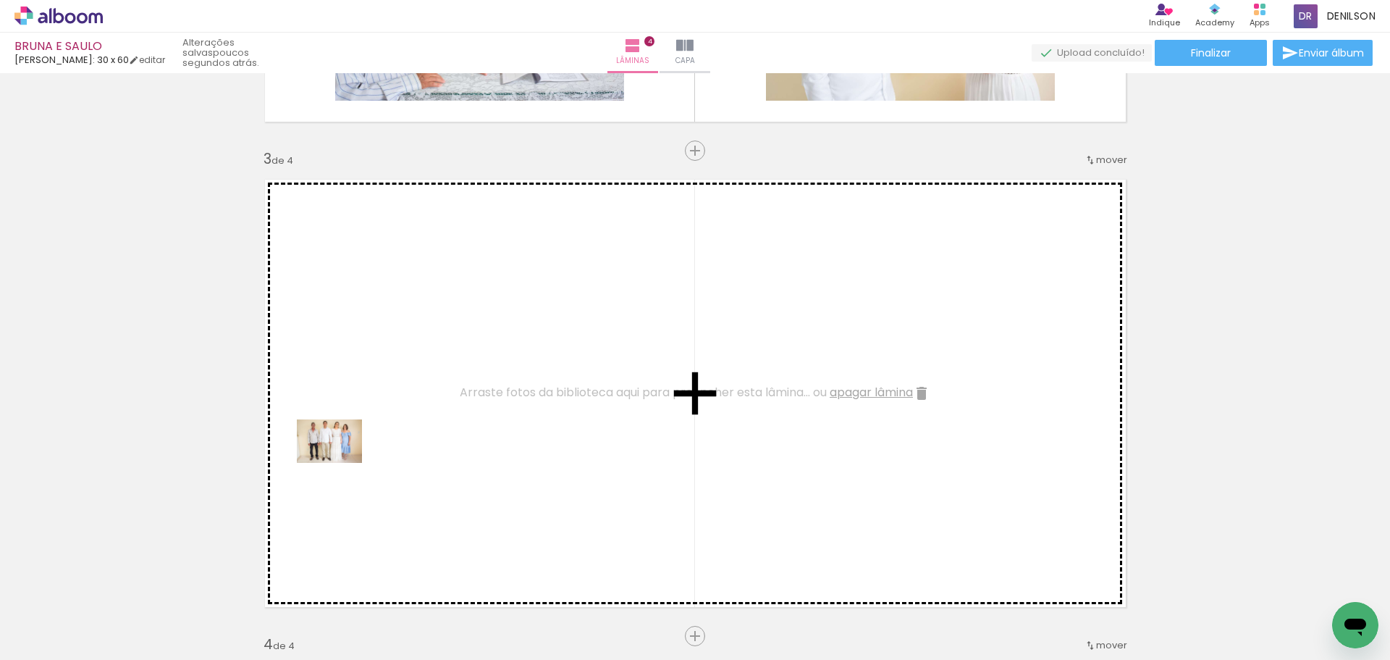
drag, startPoint x: 236, startPoint y: 621, endPoint x: 340, endPoint y: 463, distance: 189.8
click at [340, 463] on quentale-workspace at bounding box center [695, 330] width 1390 height 660
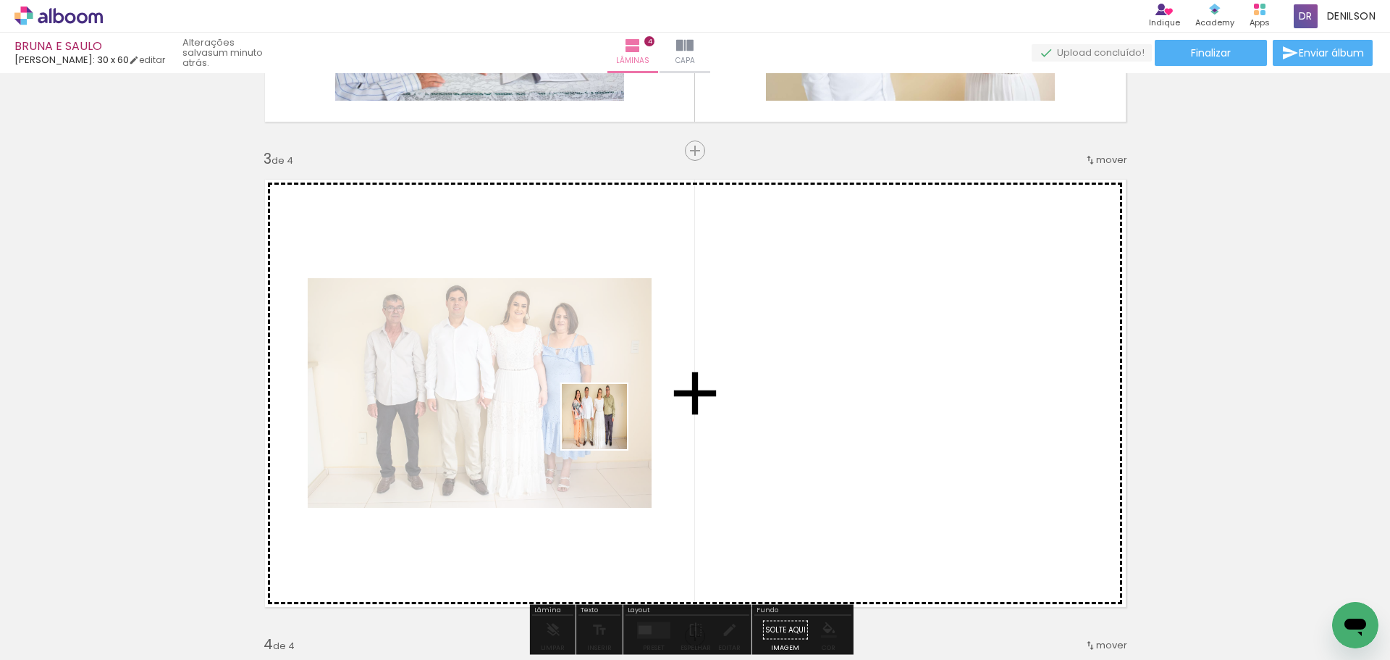
drag, startPoint x: 311, startPoint y: 617, endPoint x: 605, endPoint y: 427, distance: 350.5
click at [605, 427] on quentale-workspace at bounding box center [695, 330] width 1390 height 660
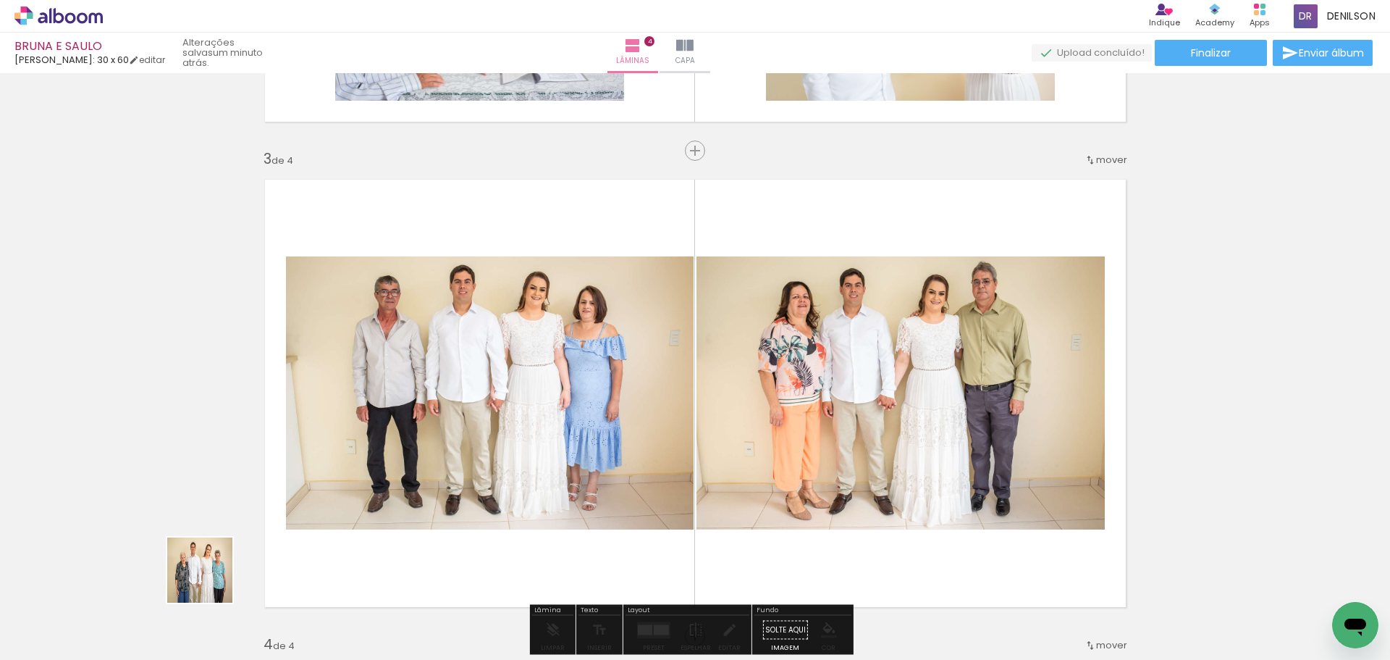
drag, startPoint x: 167, startPoint y: 613, endPoint x: 447, endPoint y: 439, distance: 329.3
click at [449, 437] on quentale-workspace at bounding box center [695, 330] width 1390 height 660
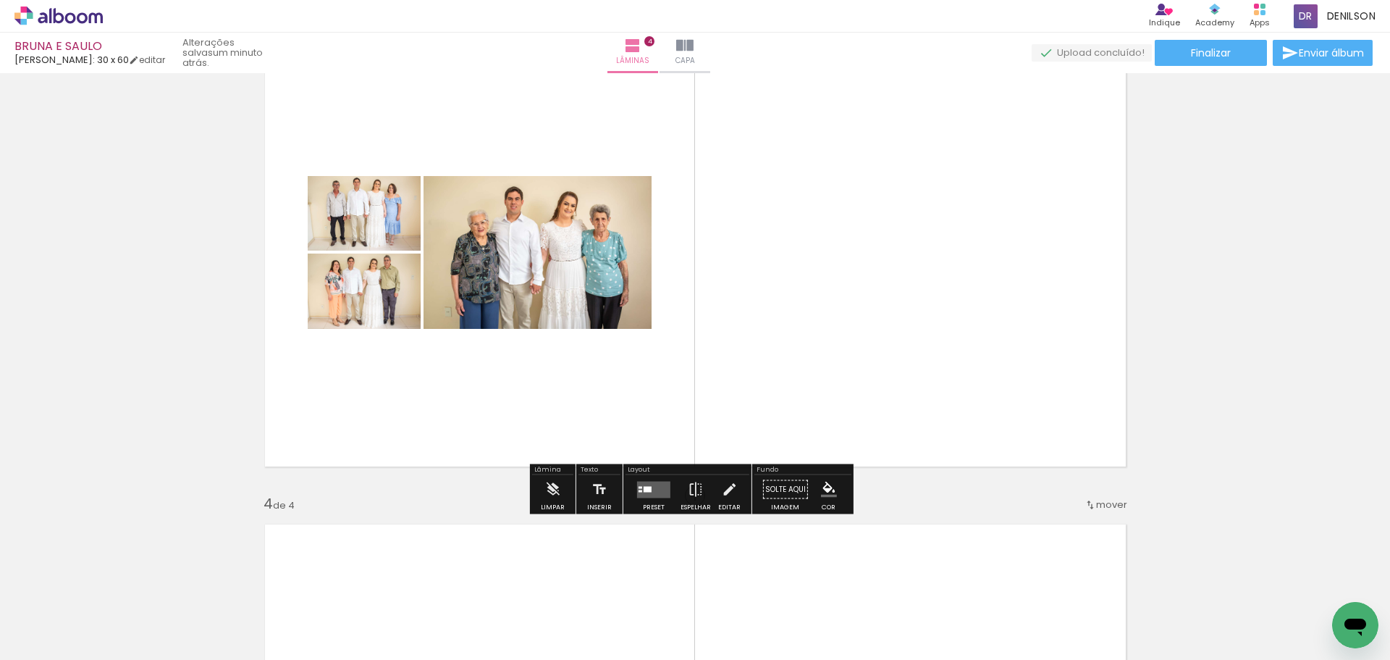
scroll to position [1061, 0]
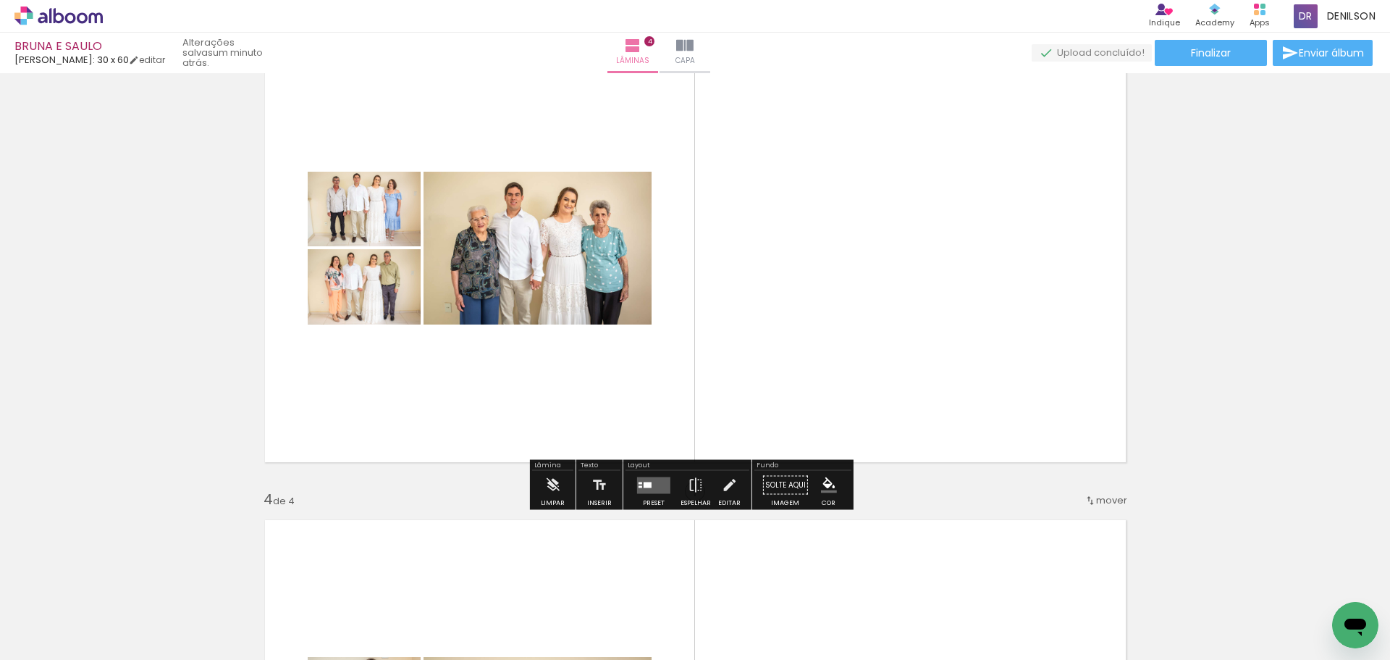
click at [650, 476] on div at bounding box center [653, 485] width 39 height 29
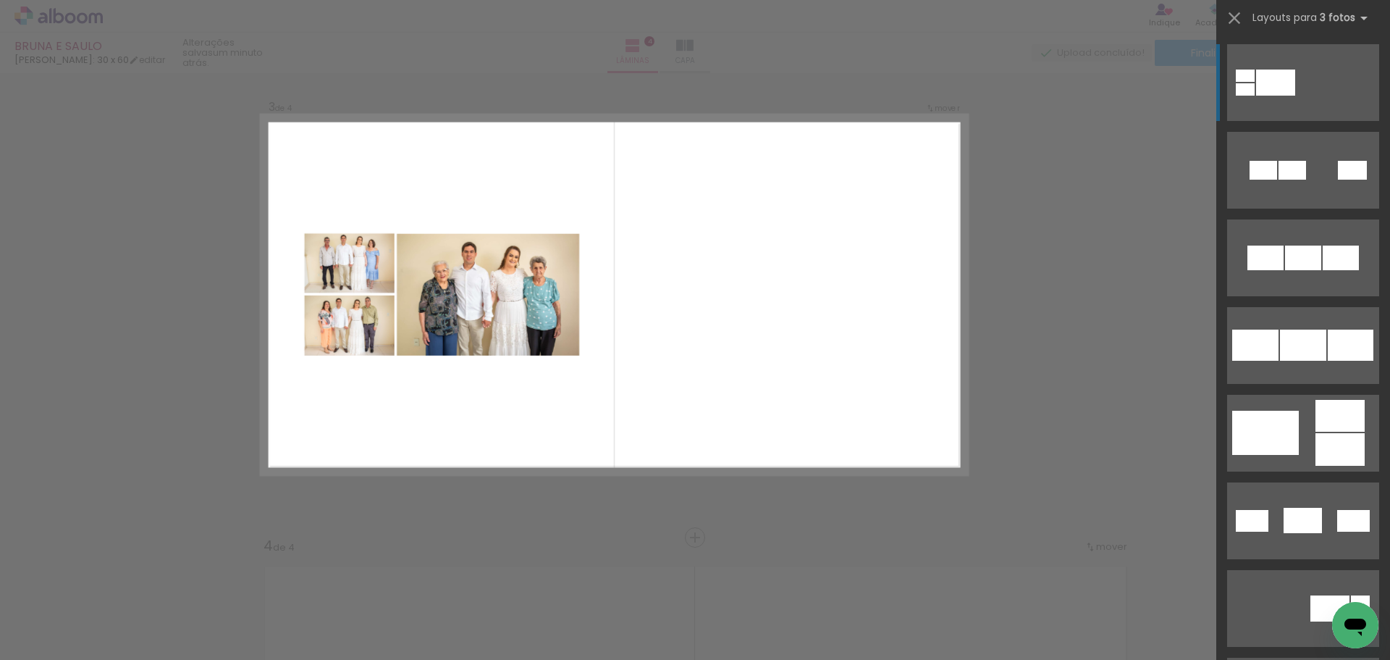
scroll to position [989, 0]
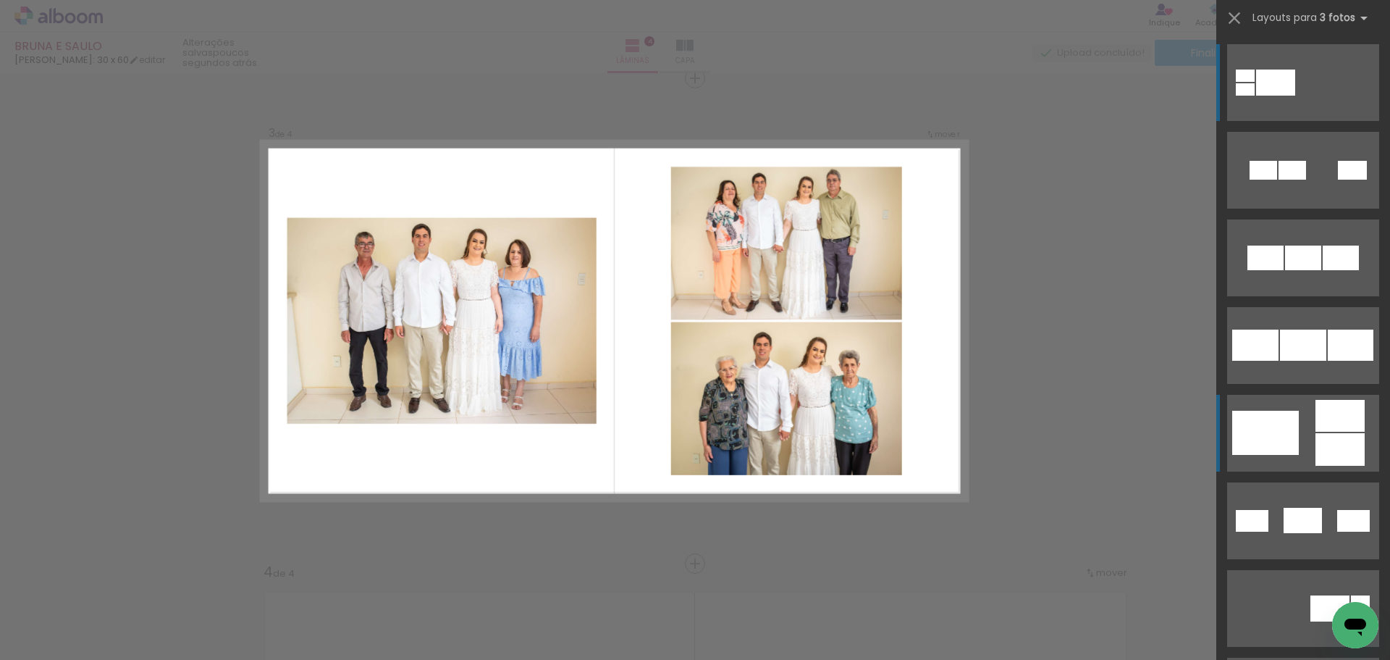
click at [1326, 421] on div at bounding box center [1340, 416] width 49 height 32
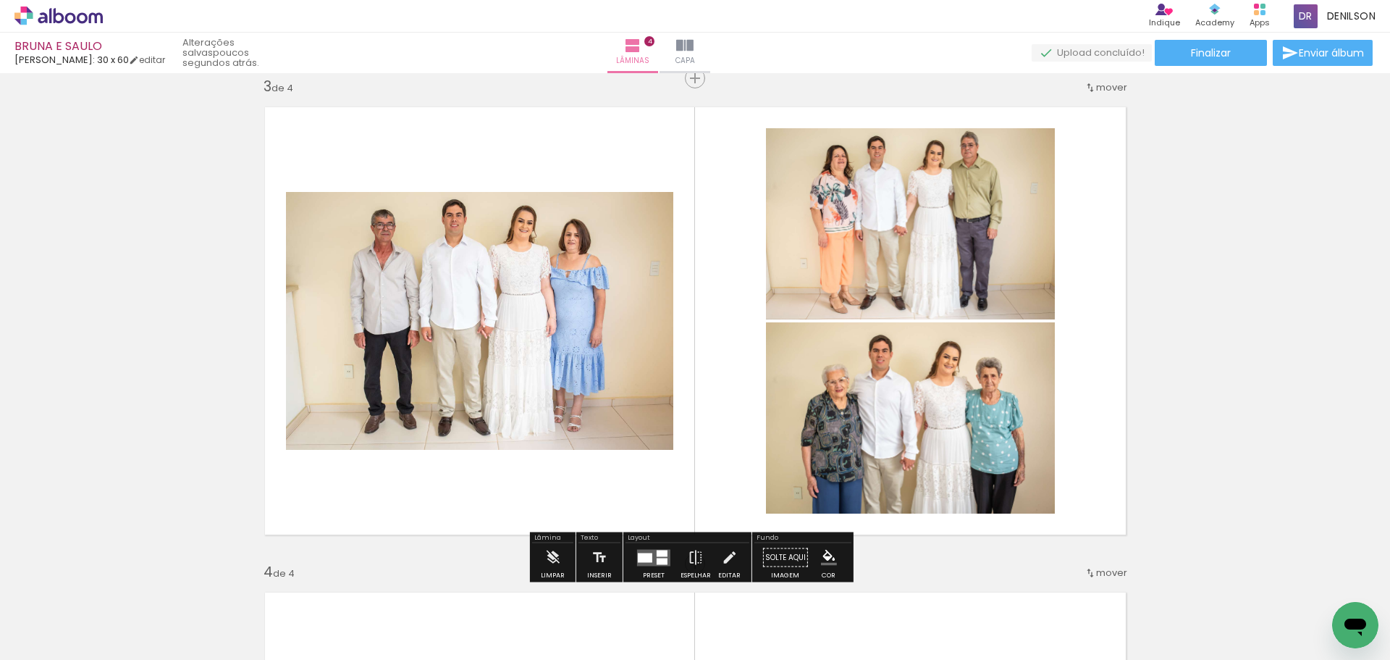
click at [657, 558] on div at bounding box center [662, 561] width 11 height 7
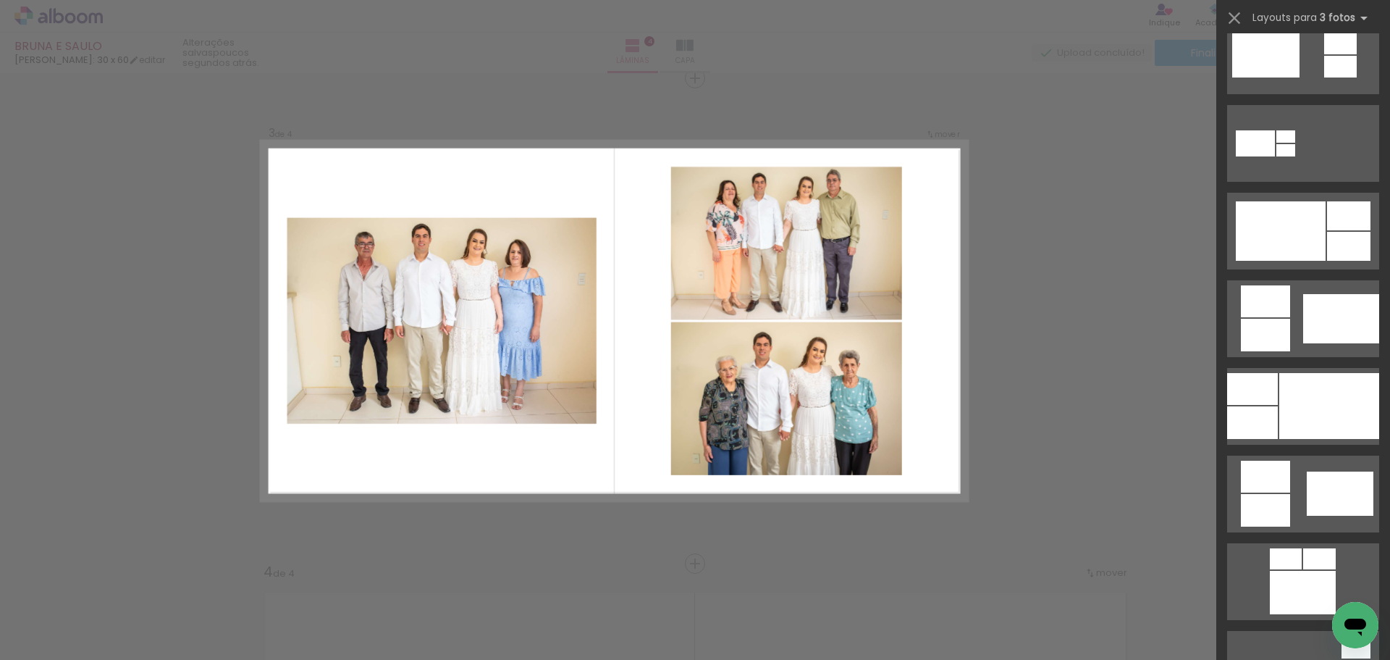
scroll to position [712, 0]
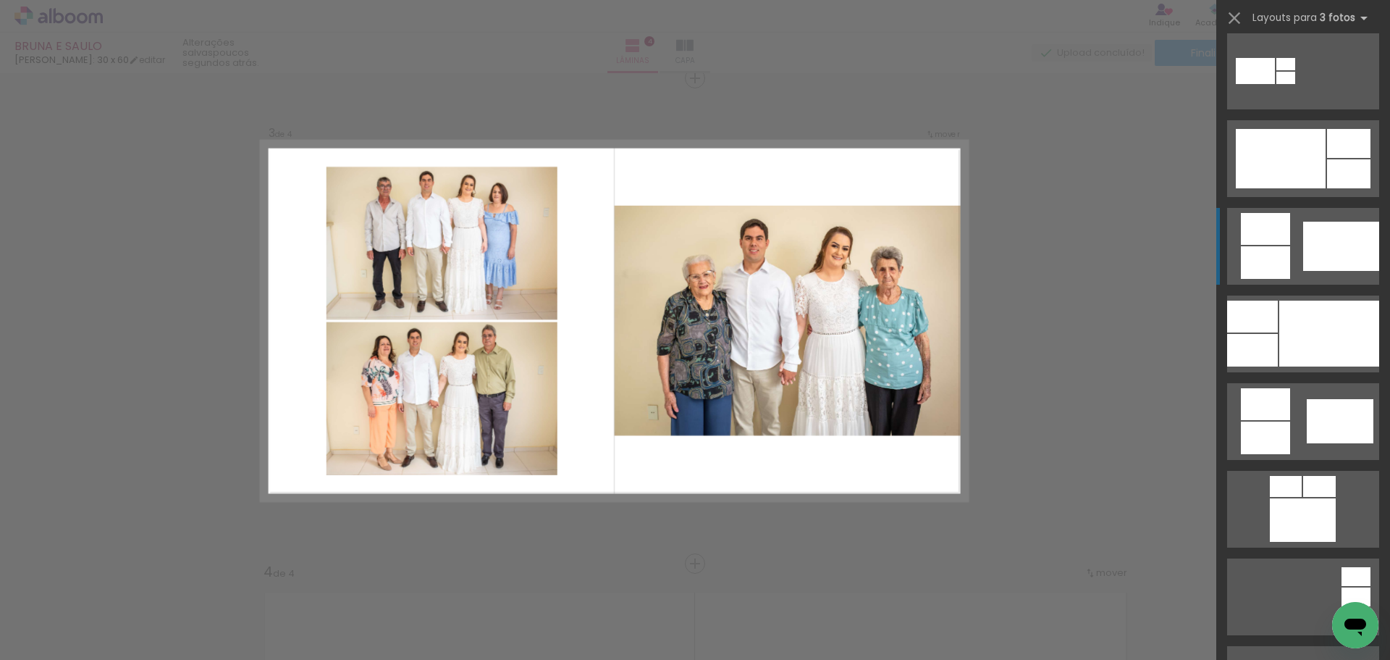
click at [1310, 254] on div at bounding box center [1341, 246] width 76 height 49
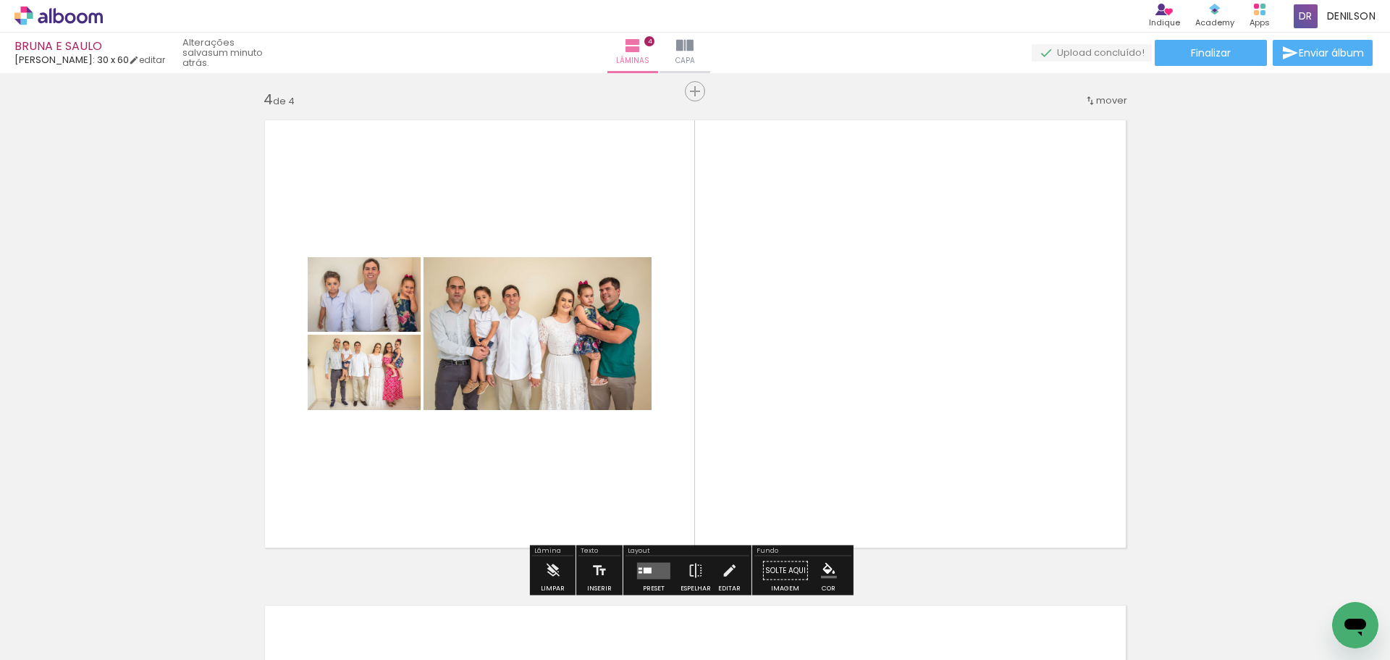
scroll to position [1496, 0]
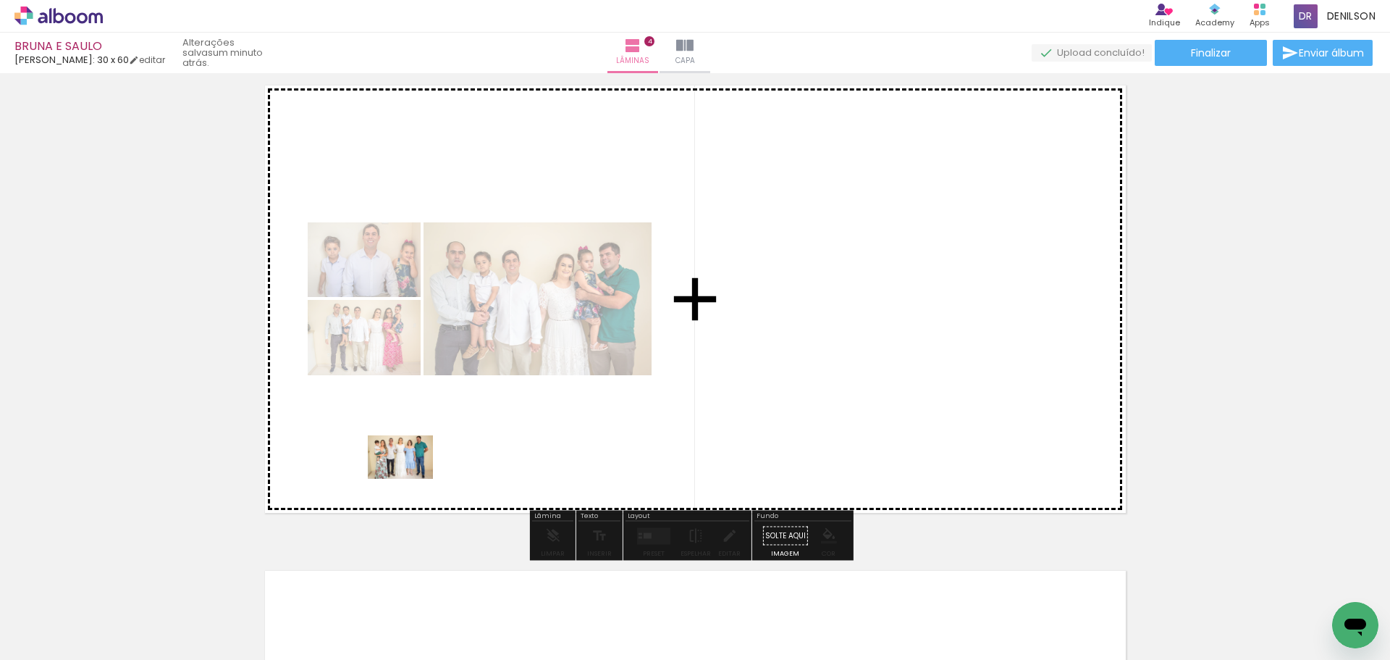
drag, startPoint x: 155, startPoint y: 607, endPoint x: 414, endPoint y: 474, distance: 291.4
click at [414, 474] on quentale-workspace at bounding box center [695, 330] width 1390 height 660
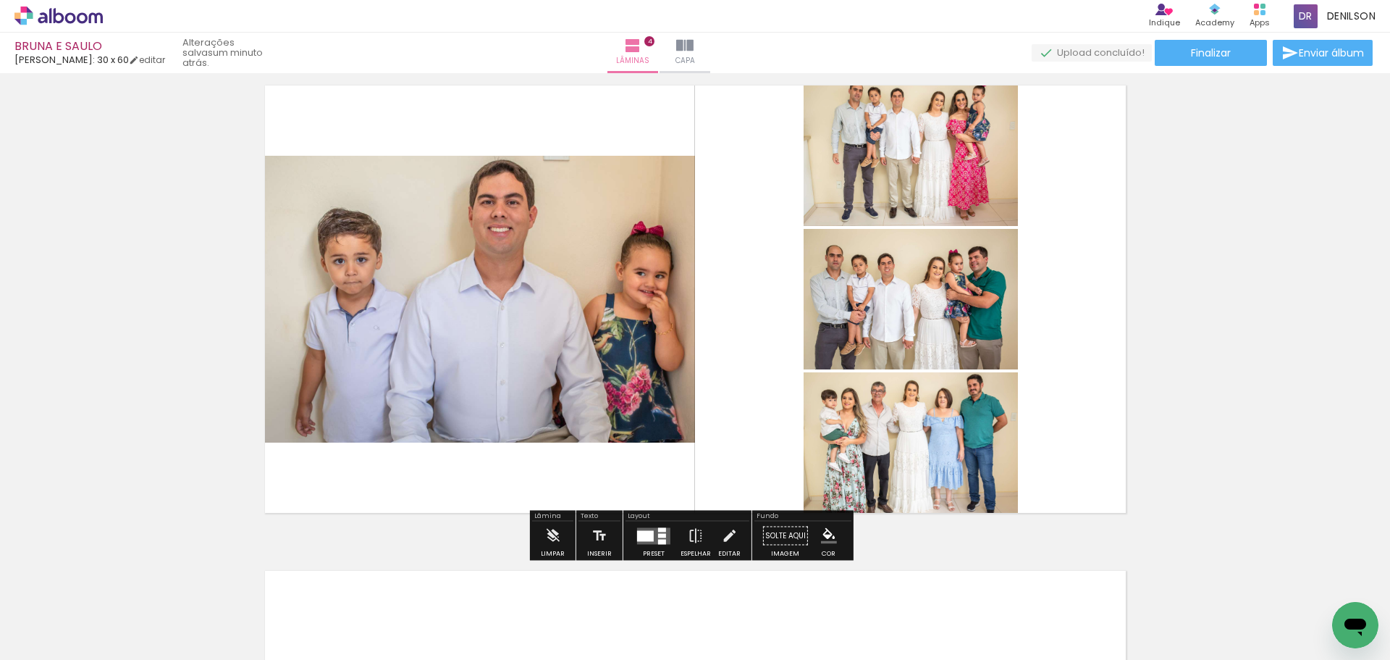
click at [644, 534] on div at bounding box center [645, 535] width 17 height 11
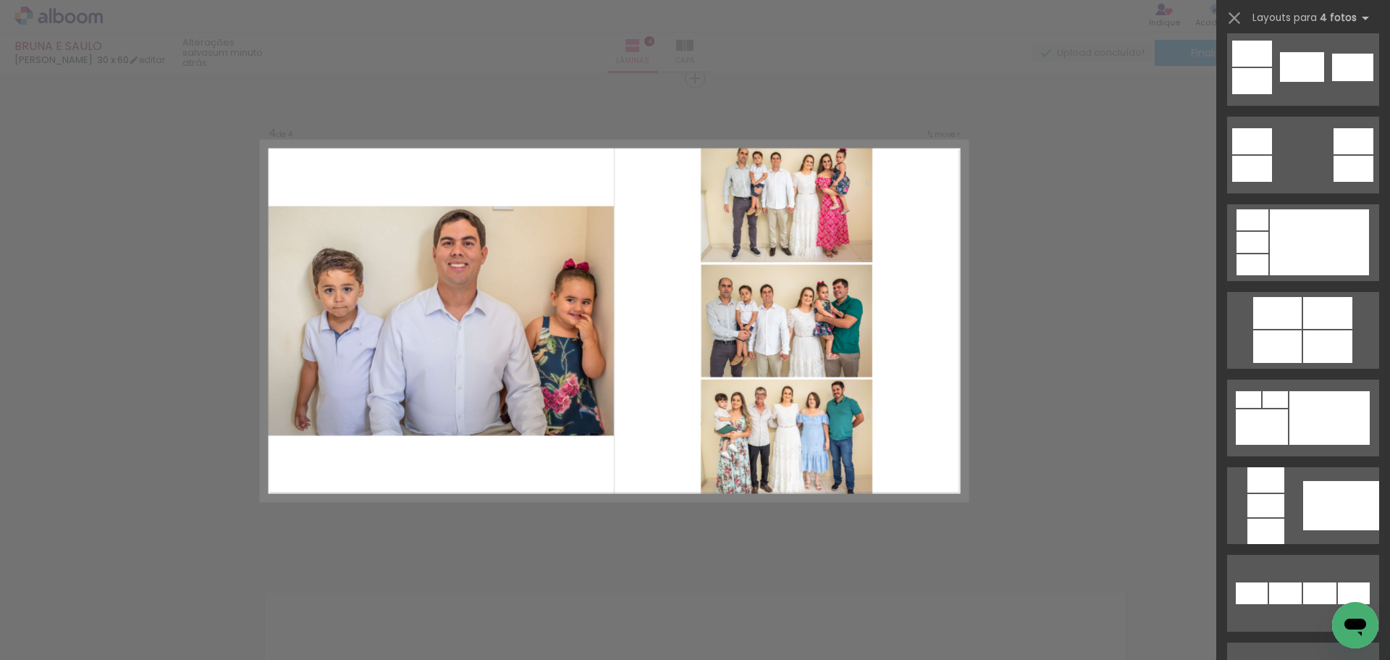
scroll to position [579, 0]
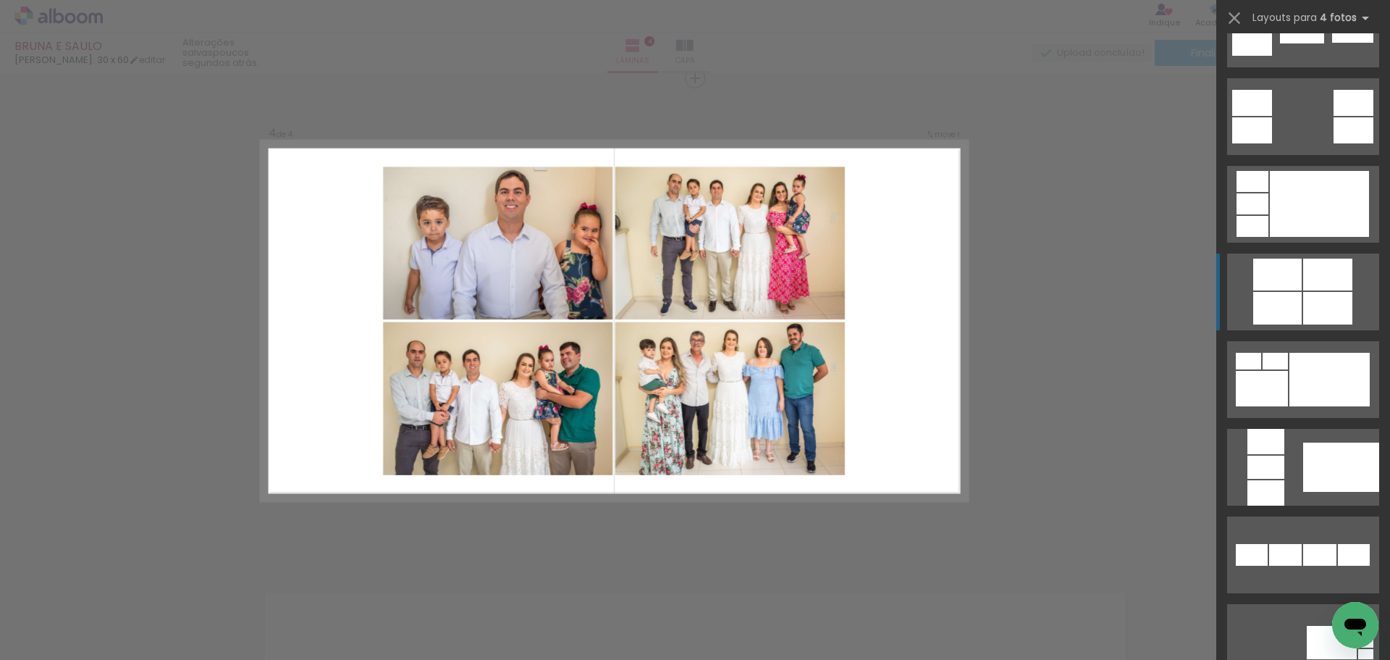
click at [1310, 299] on div at bounding box center [1327, 308] width 49 height 33
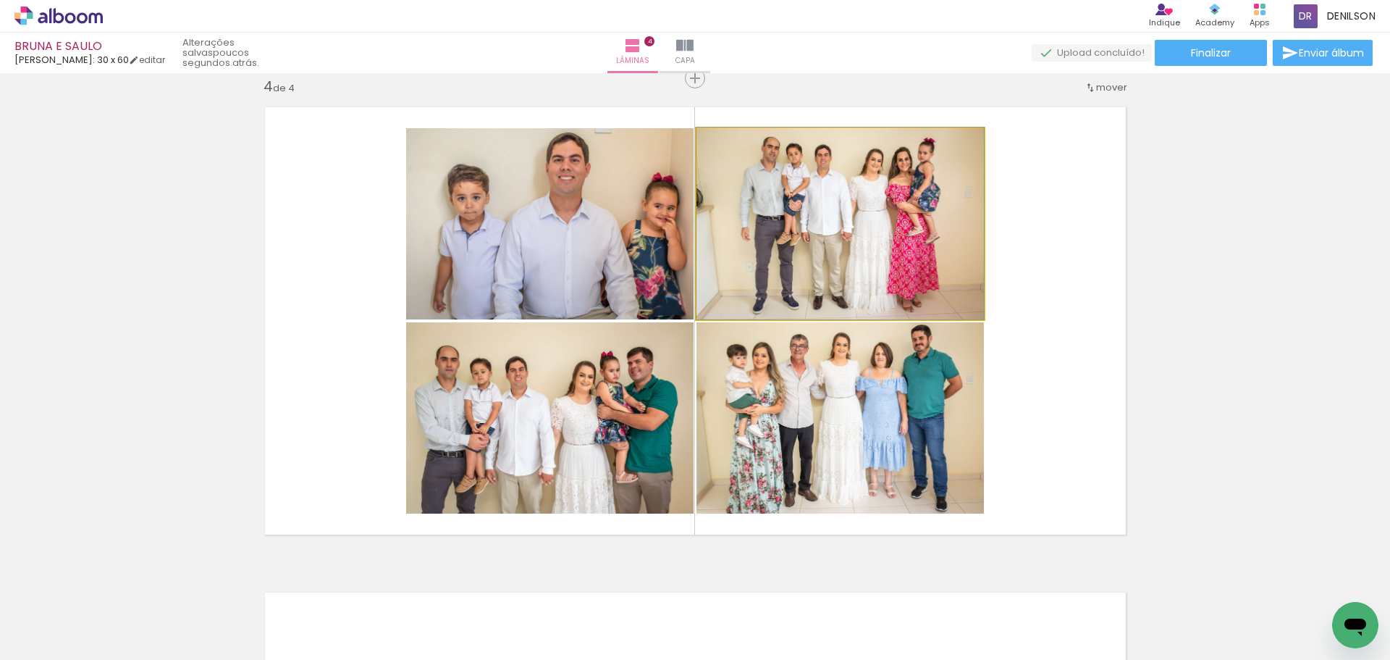
click at [884, 253] on quentale-photo at bounding box center [840, 223] width 287 height 191
click at [809, 241] on quentale-photo at bounding box center [840, 223] width 287 height 191
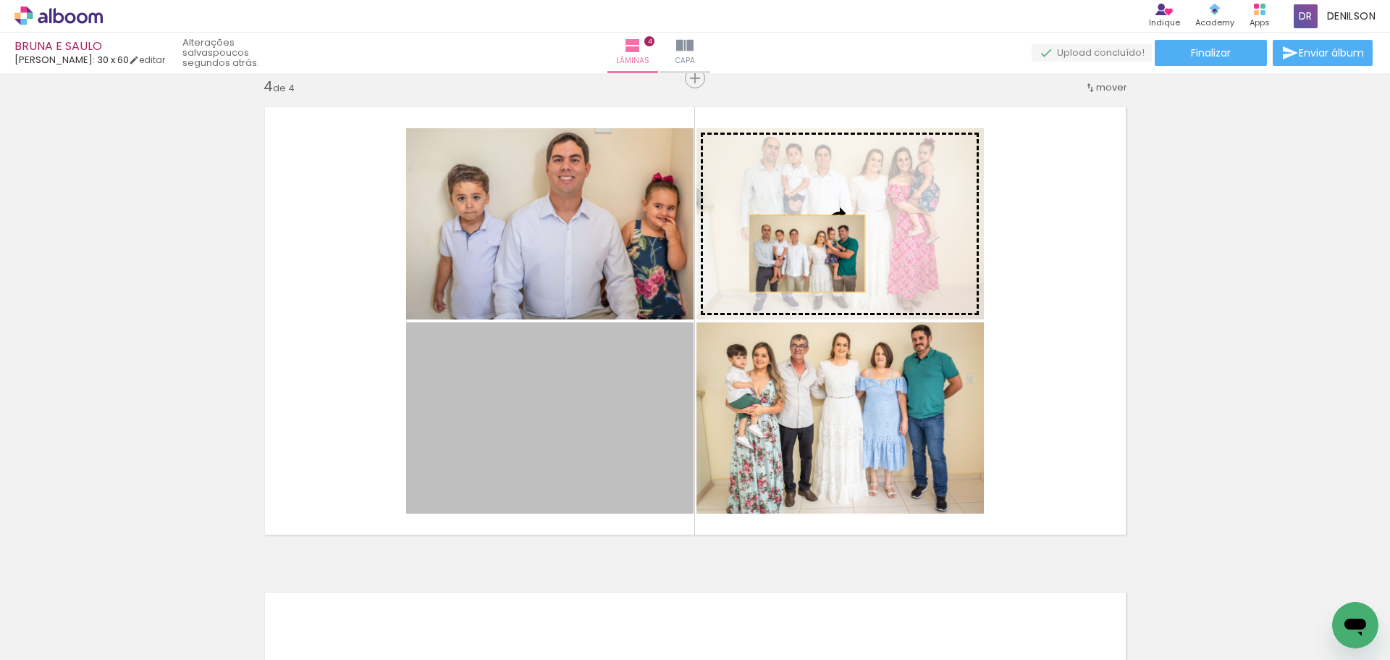
drag, startPoint x: 614, startPoint y: 402, endPoint x: 820, endPoint y: 245, distance: 259.4
click at [0, 0] on slot at bounding box center [0, 0] width 0 height 0
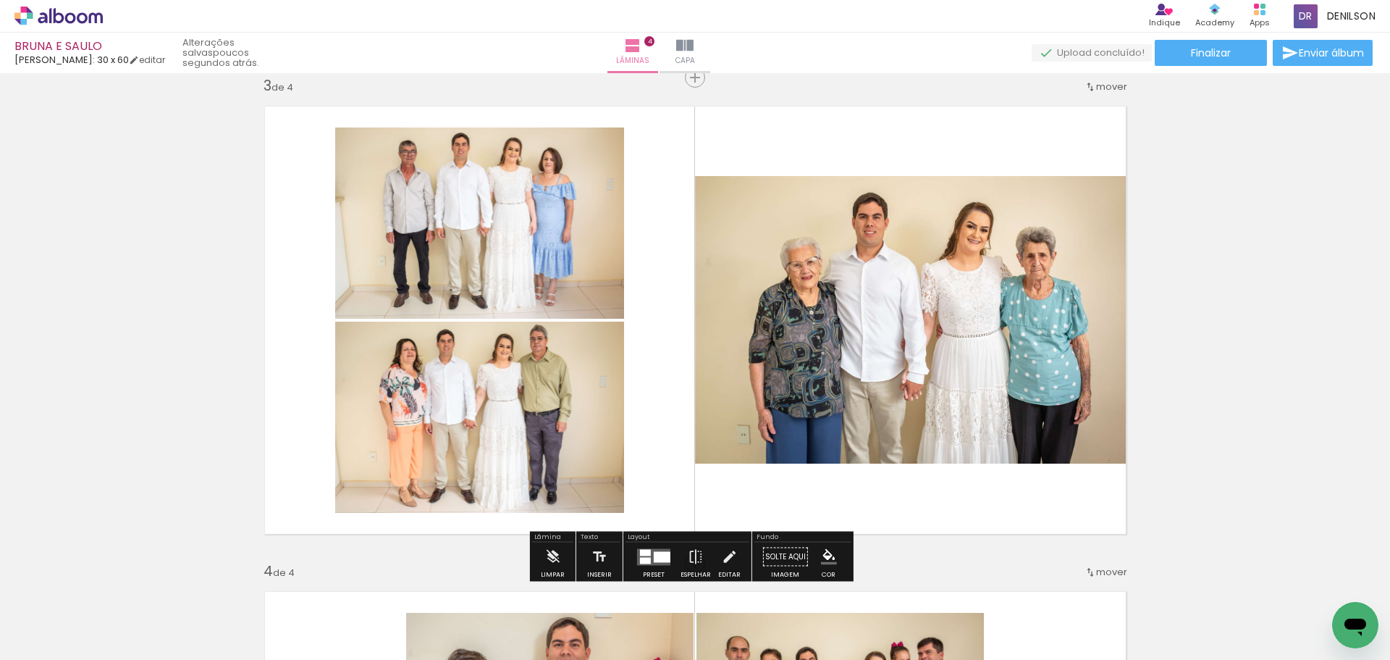
scroll to position [967, 0]
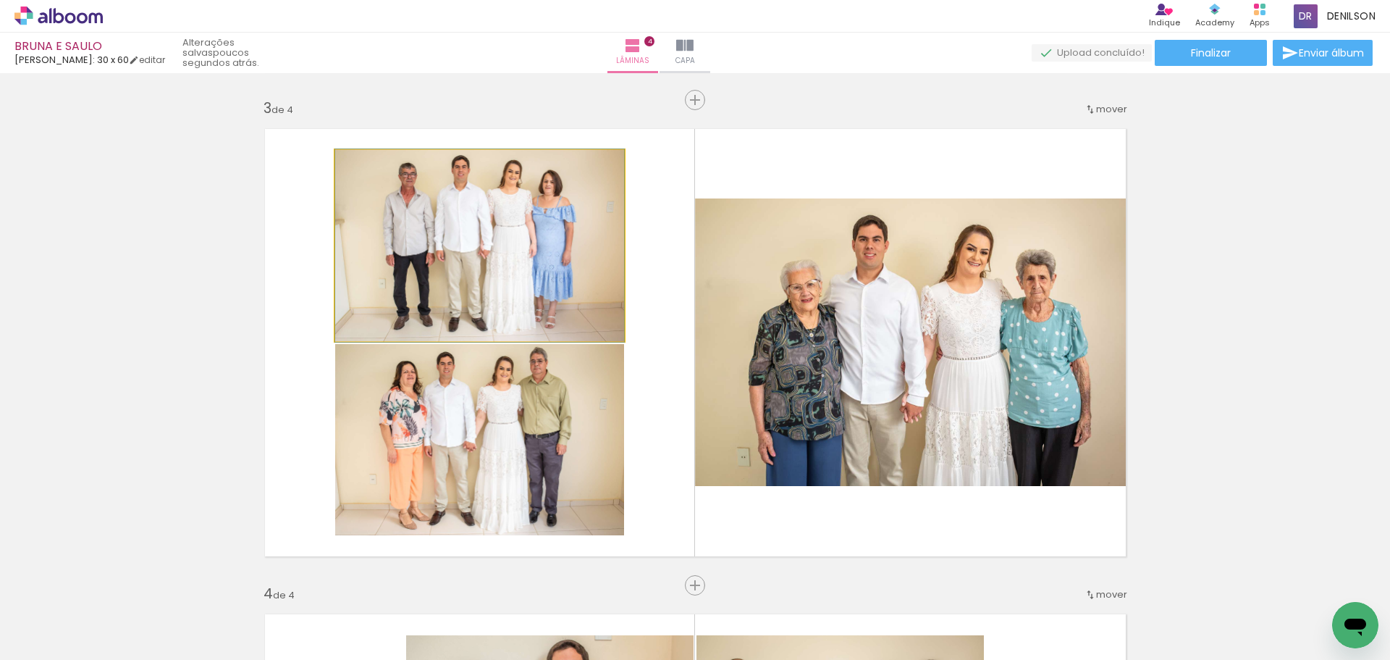
click at [478, 285] on quentale-photo at bounding box center [479, 245] width 289 height 191
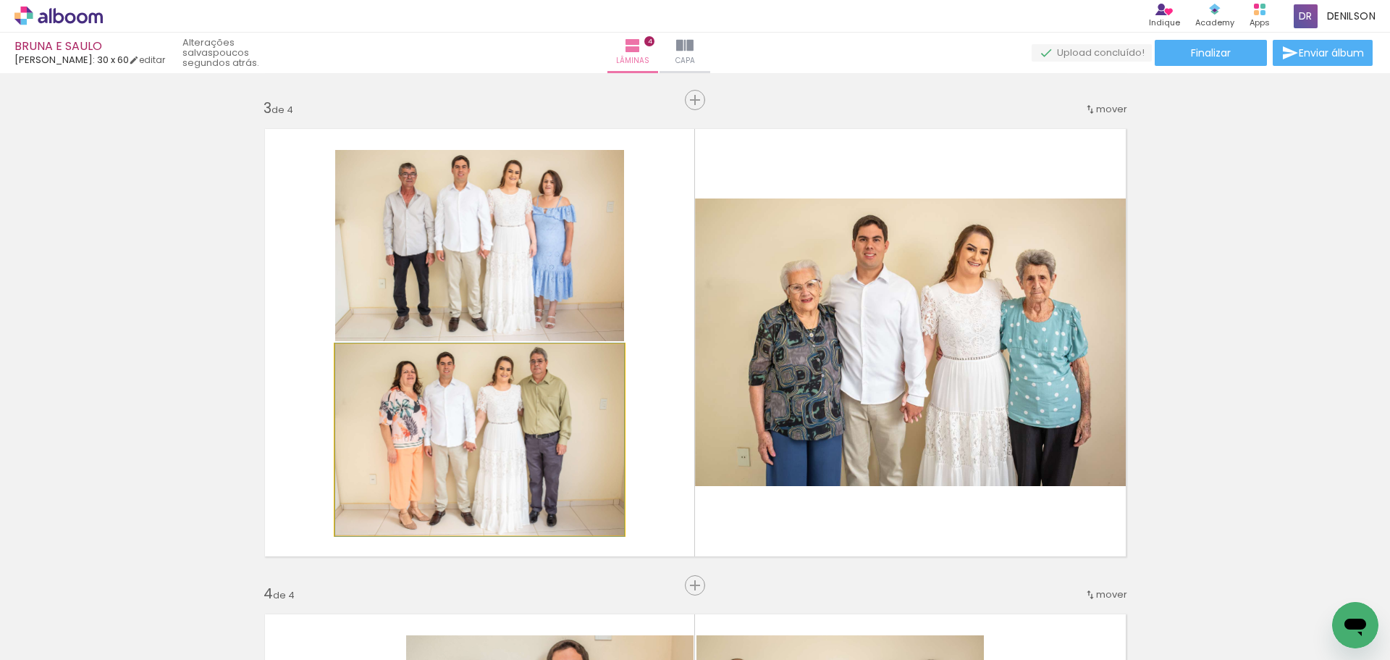
click at [573, 464] on quentale-photo at bounding box center [479, 439] width 289 height 191
click at [547, 454] on quentale-photo at bounding box center [479, 439] width 289 height 191
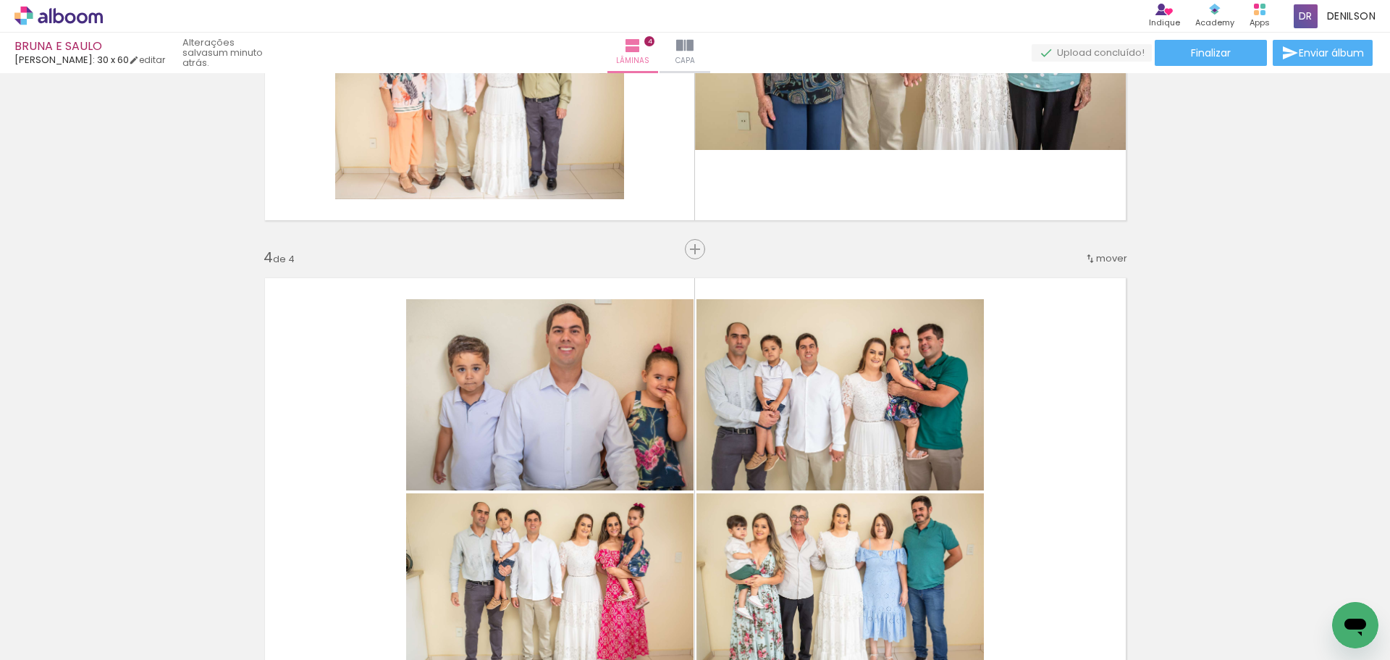
scroll to position [1376, 0]
